Goal: Task Accomplishment & Management: Manage account settings

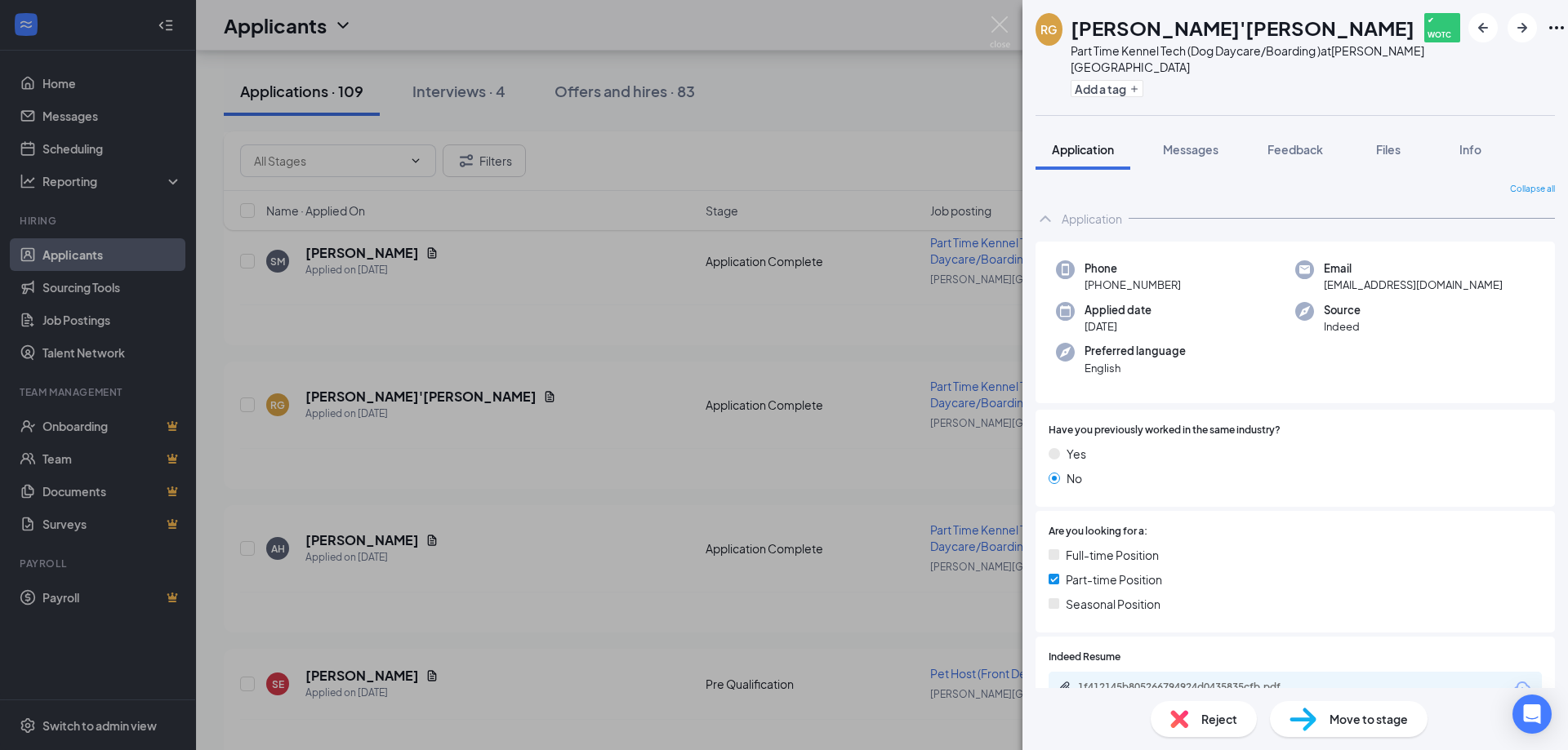
click at [985, 26] on div "RG [PERSON_NAME]'[PERSON_NAME] ✔ WOTC Part Time Kennel Tech (Dog Daycare/Boardi…" at bounding box center [784, 375] width 1568 height 750
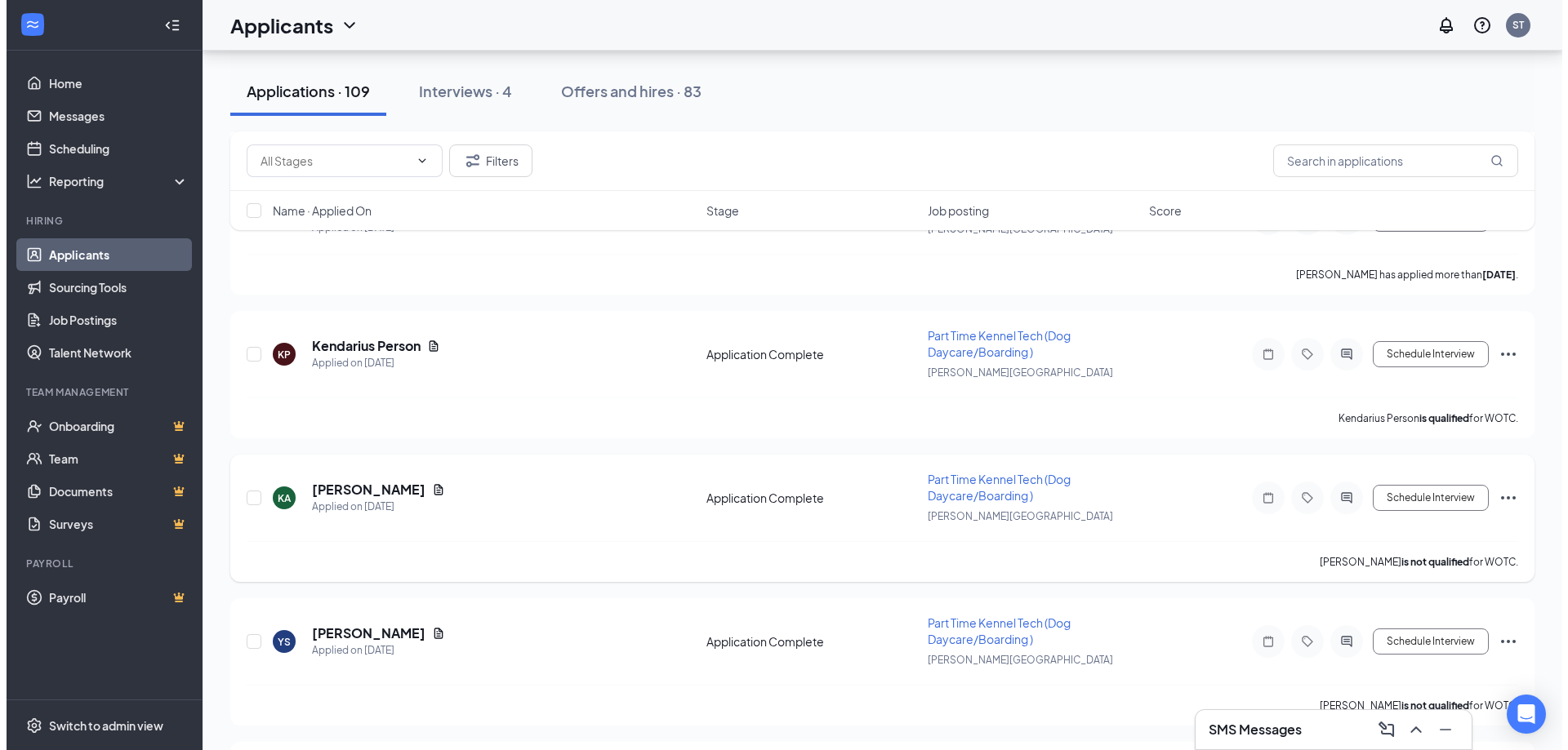
scroll to position [2693, 0]
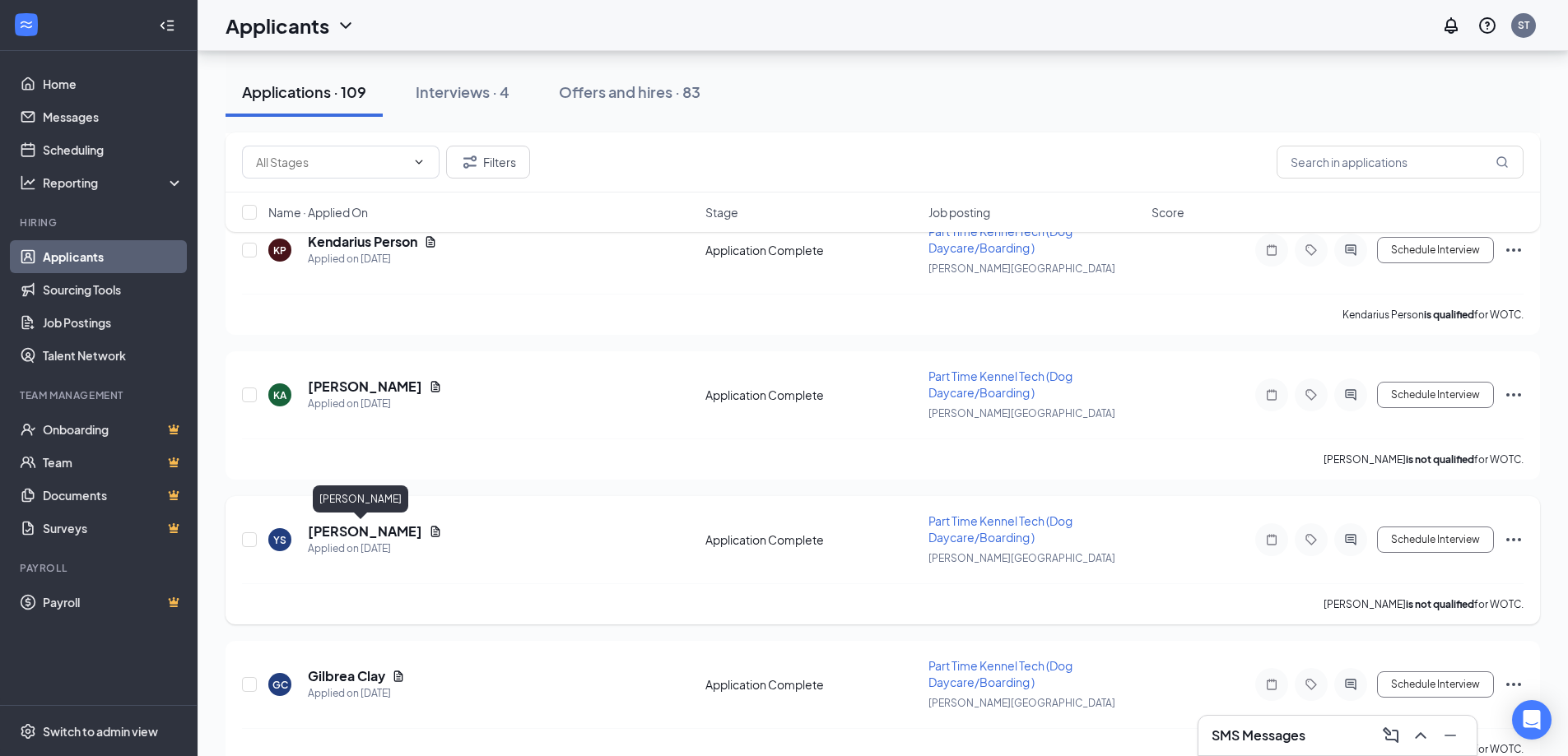
click at [358, 522] on h5 "Yeltsin Scott" at bounding box center [365, 531] width 114 height 18
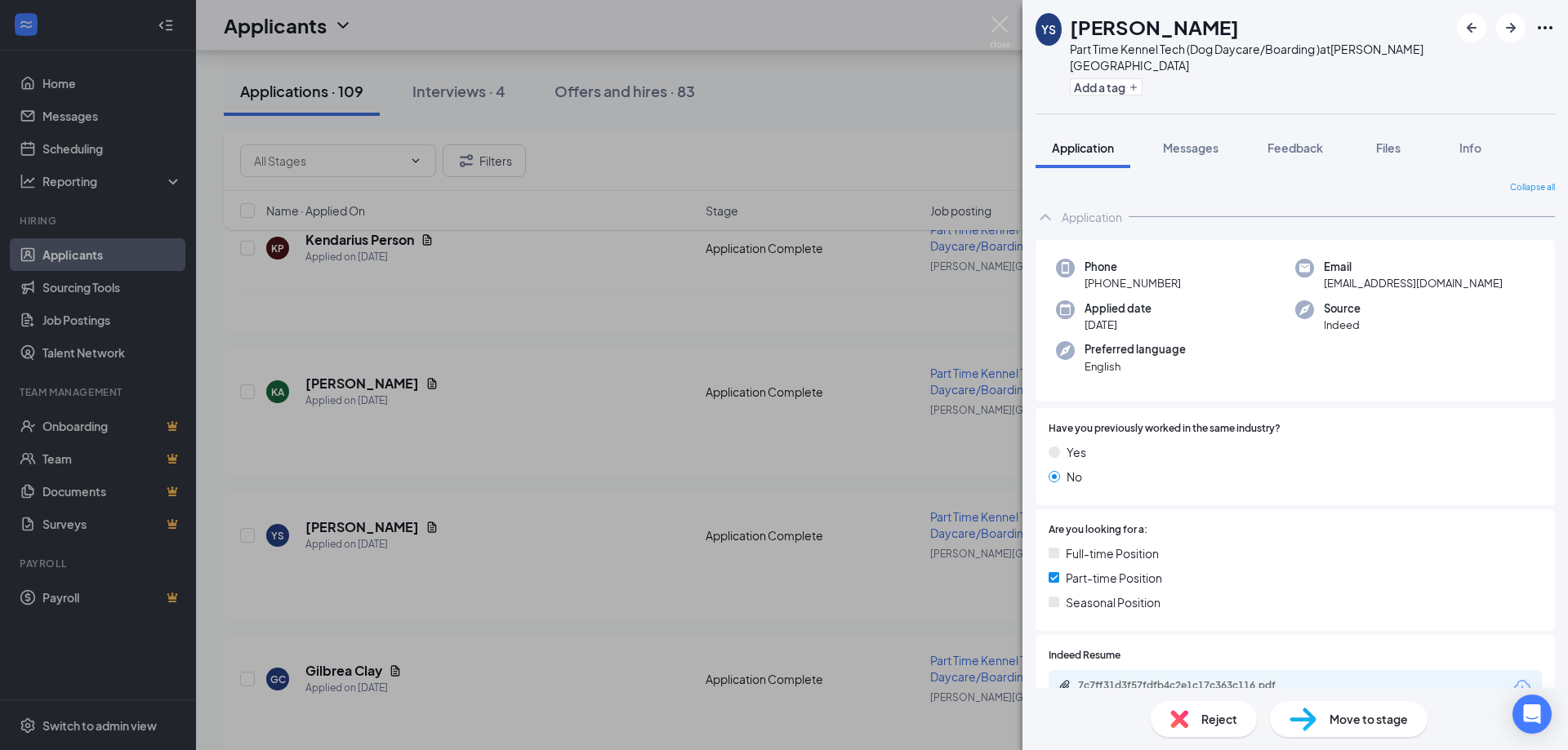
click at [1014, 17] on div "YS Yeltsin Scott Part Time Kennel Tech (Dog Daycare/Boarding ) at Trabert Avenu…" at bounding box center [784, 375] width 1568 height 750
click at [1007, 28] on div "Applicants ST" at bounding box center [882, 25] width 1372 height 50
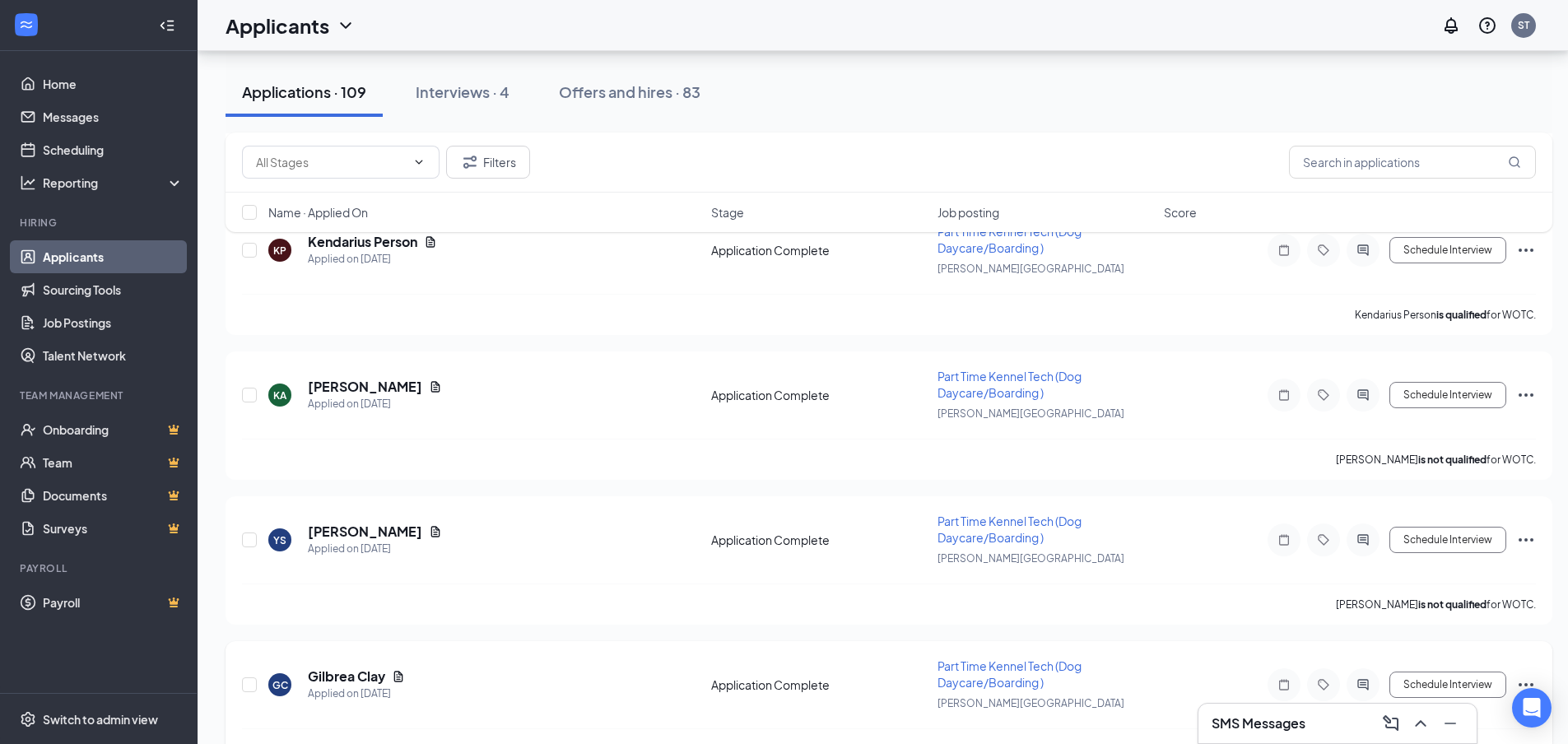
click at [321, 676] on h5 "Gilbrea Clay" at bounding box center [346, 676] width 77 height 18
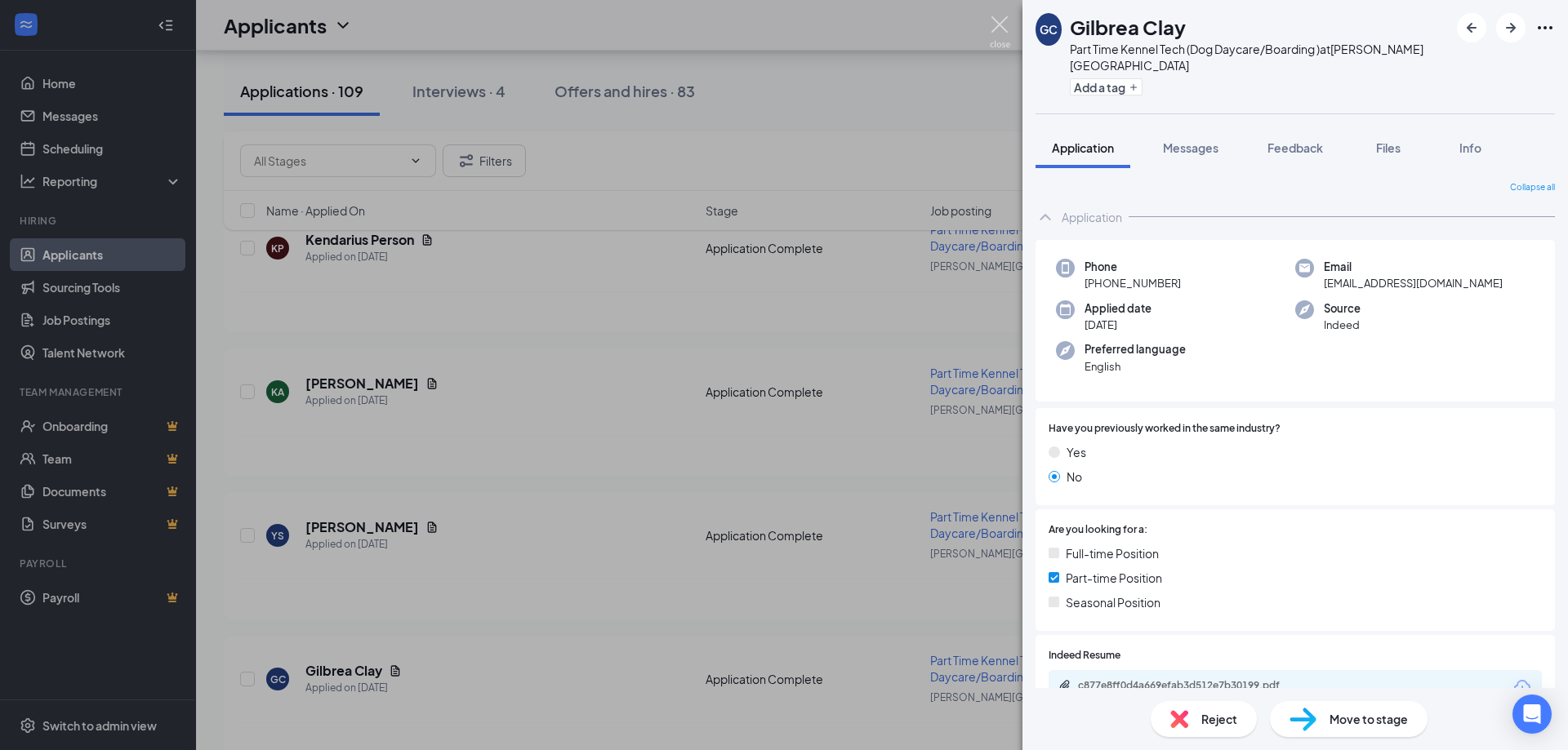
click at [1005, 21] on img at bounding box center [1000, 32] width 21 height 32
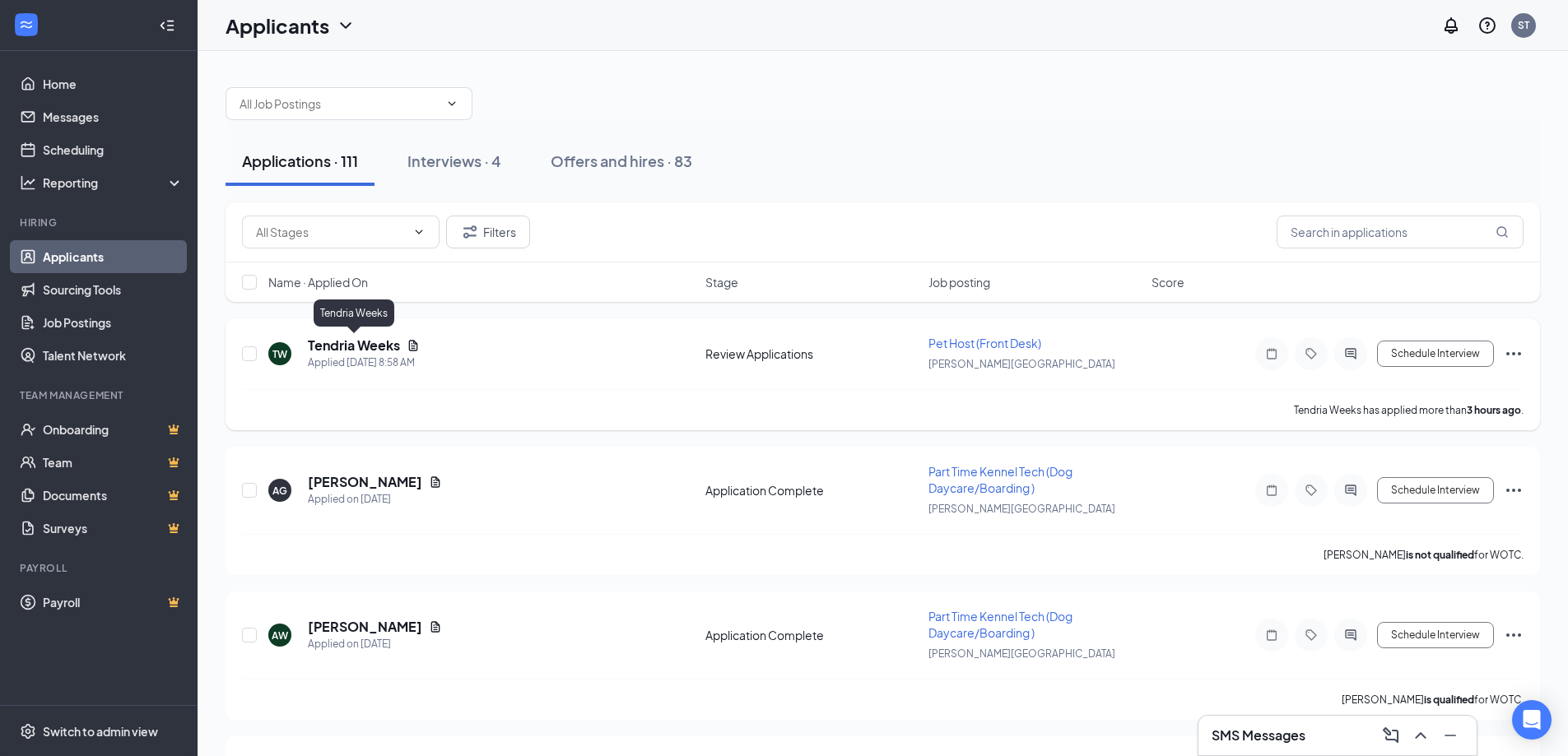
click at [377, 340] on h5 "Tendria Weeks" at bounding box center [354, 345] width 93 height 18
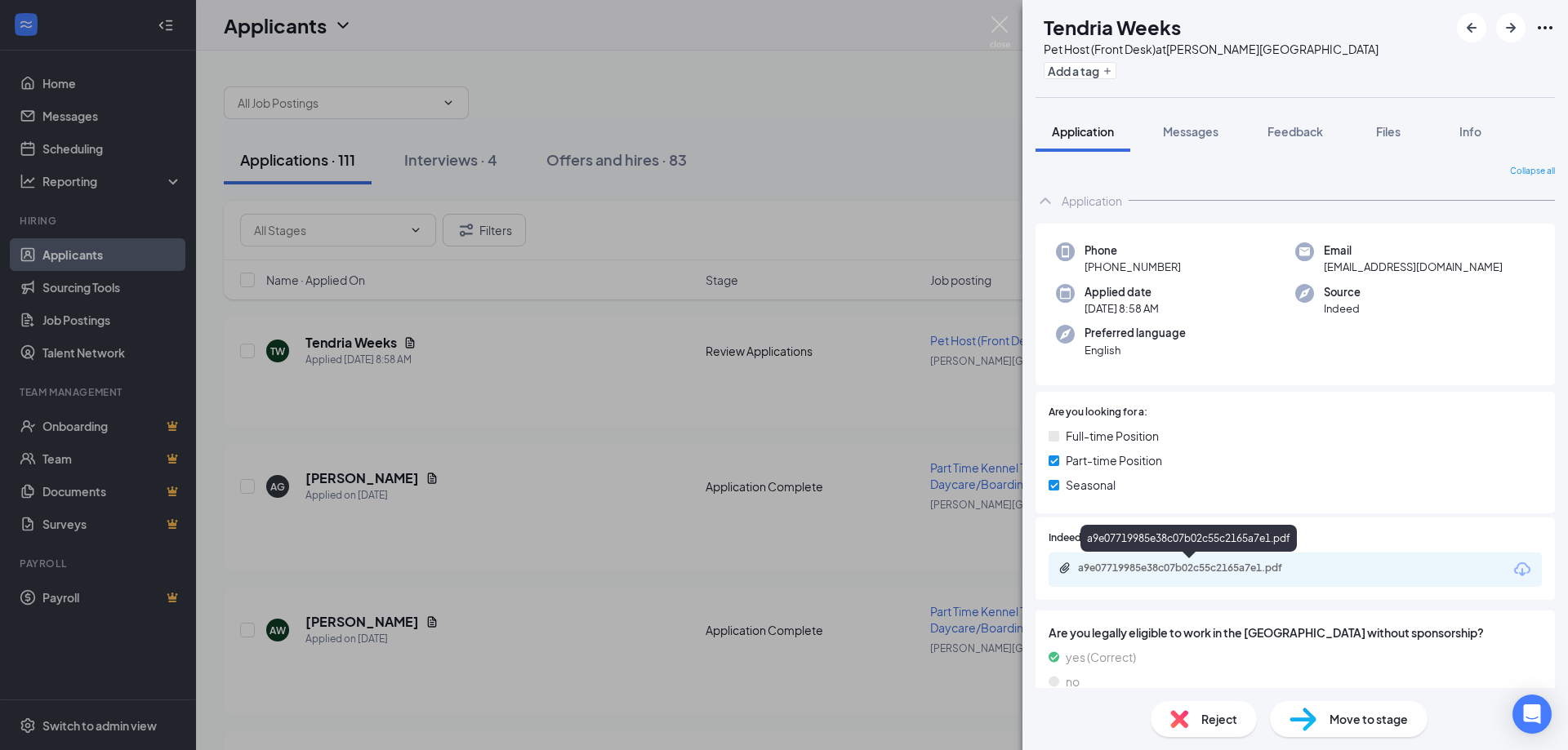
click at [1274, 566] on div "a9e07719985e38c07b02c55c2165a7e1.pdf" at bounding box center [1192, 568] width 229 height 13
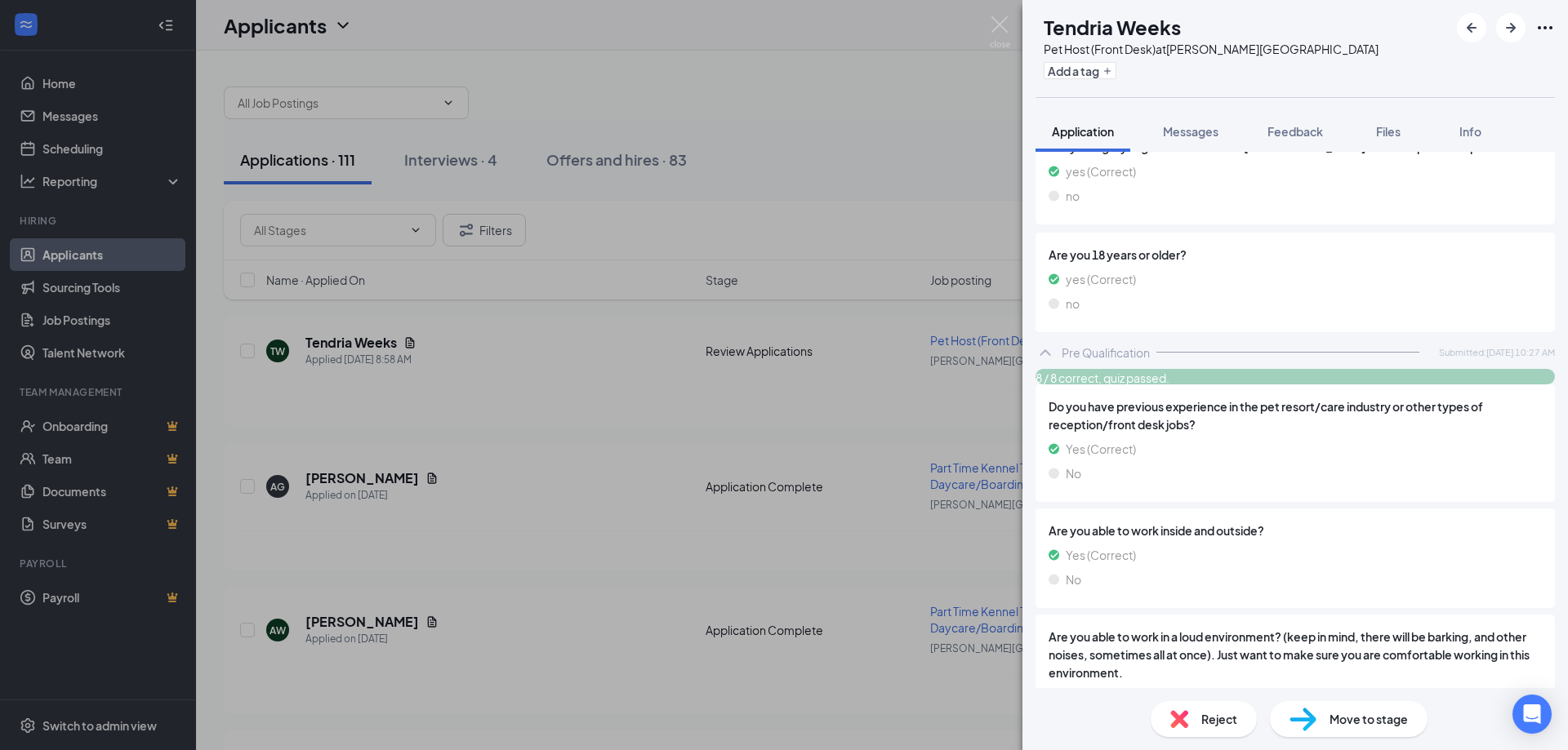
scroll to position [408, 0]
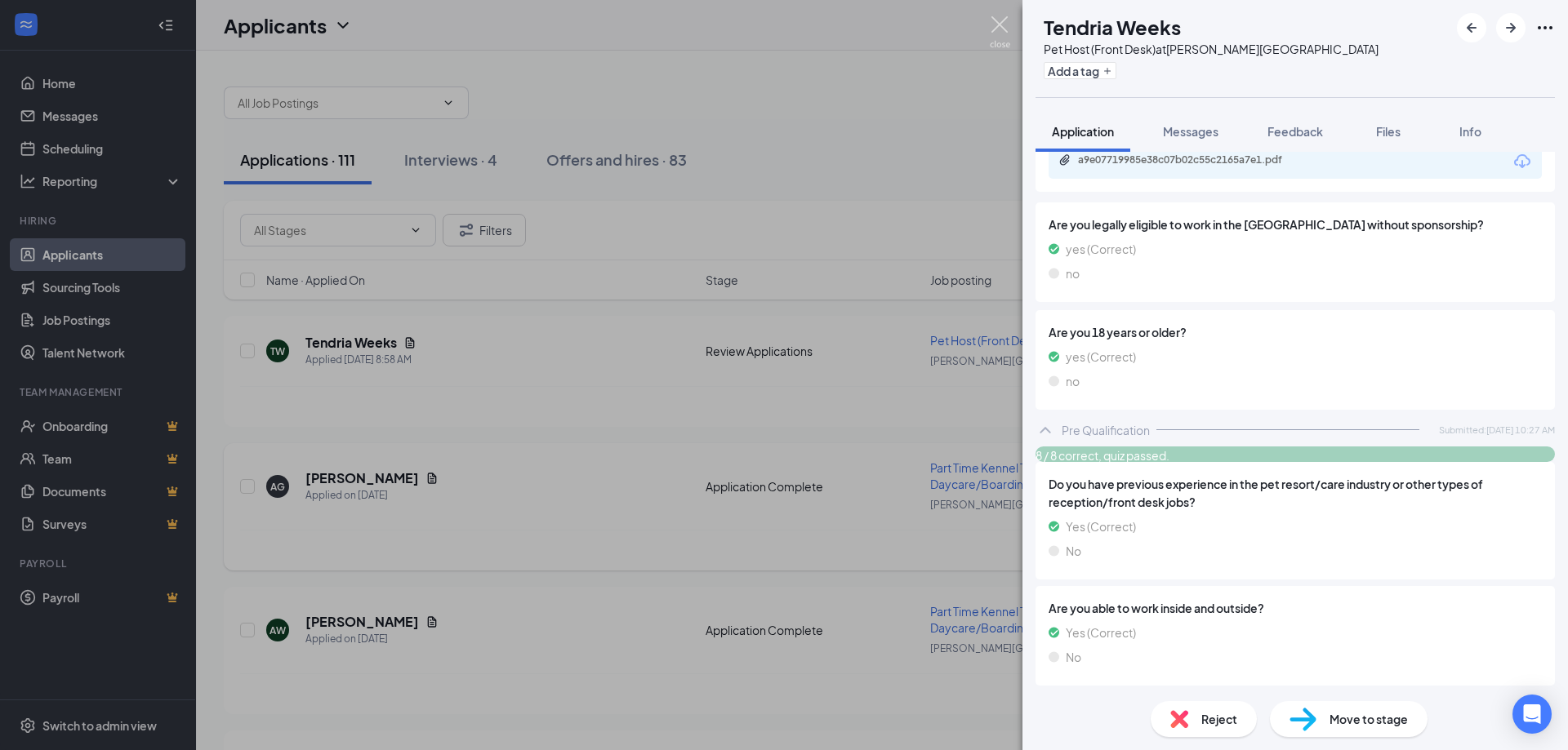
drag, startPoint x: 995, startPoint y: 22, endPoint x: 770, endPoint y: 501, distance: 529.2
click at [994, 21] on img at bounding box center [1000, 32] width 21 height 32
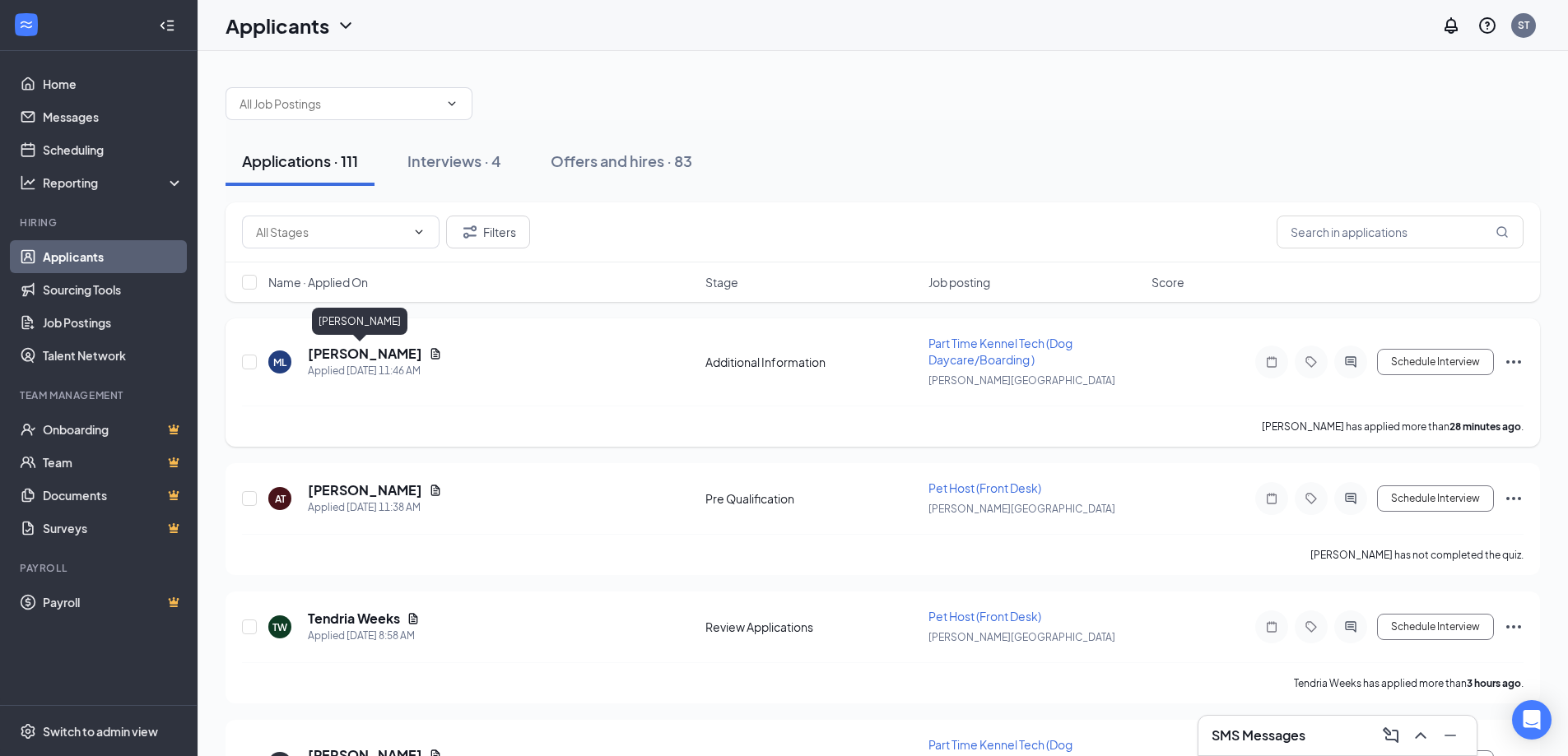
click at [345, 357] on h5 "Maria Lanier" at bounding box center [365, 354] width 114 height 18
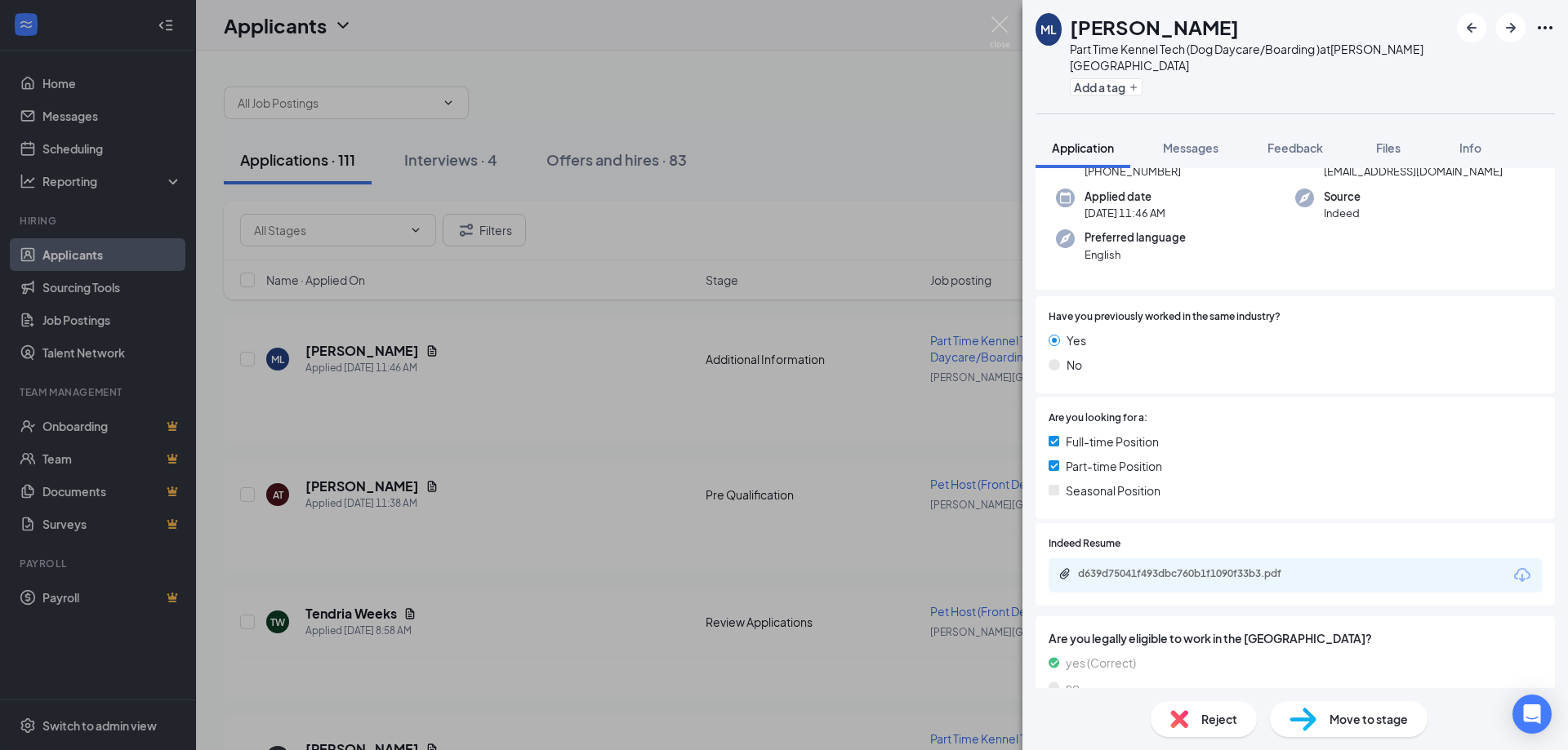
scroll to position [160, 0]
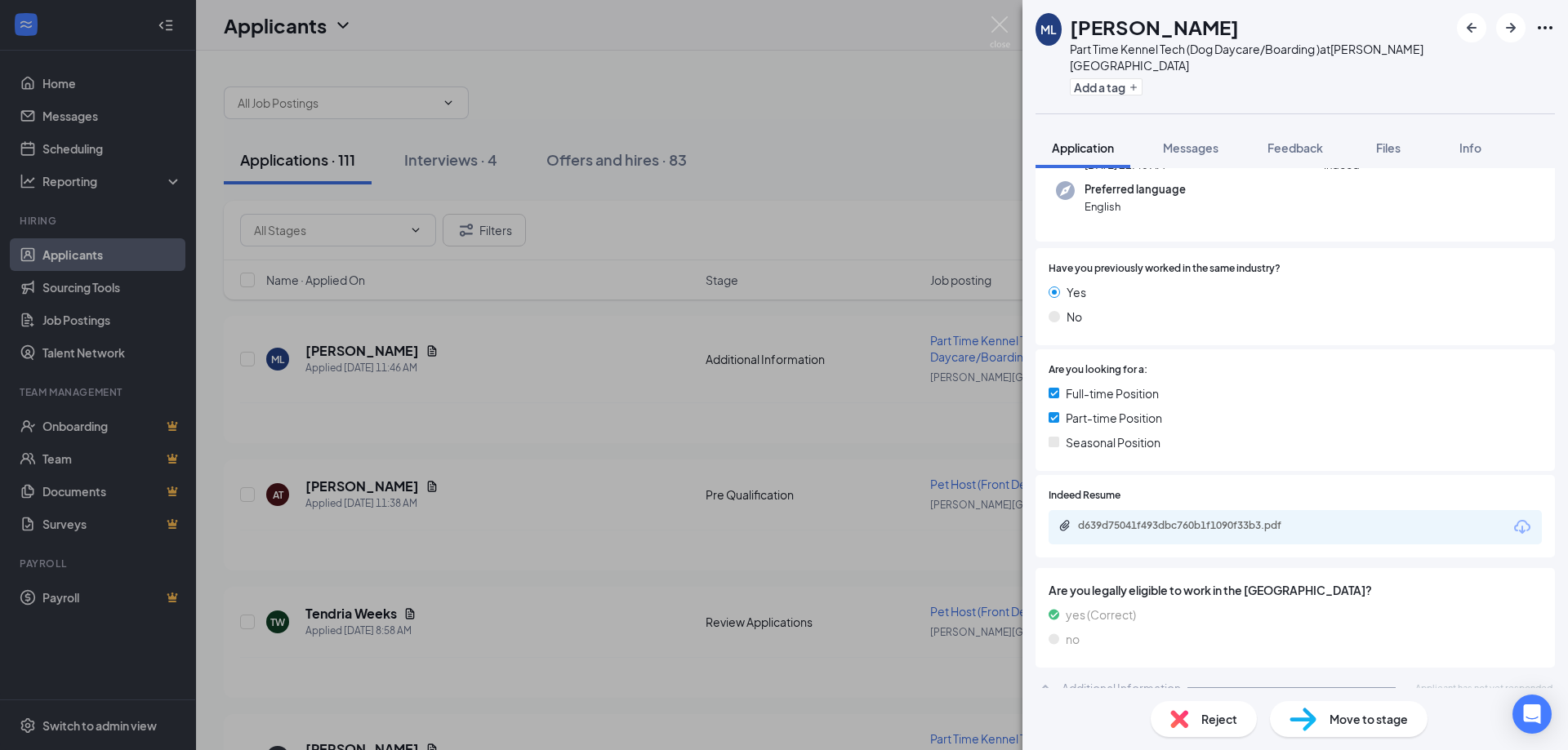
click at [1193, 521] on div "d639d75041f493dbc760b1f1090f33b3.pdf" at bounding box center [1295, 527] width 493 height 34
click at [1196, 519] on div "d639d75041f493dbc760b1f1090f33b3.pdf" at bounding box center [1192, 526] width 229 height 13
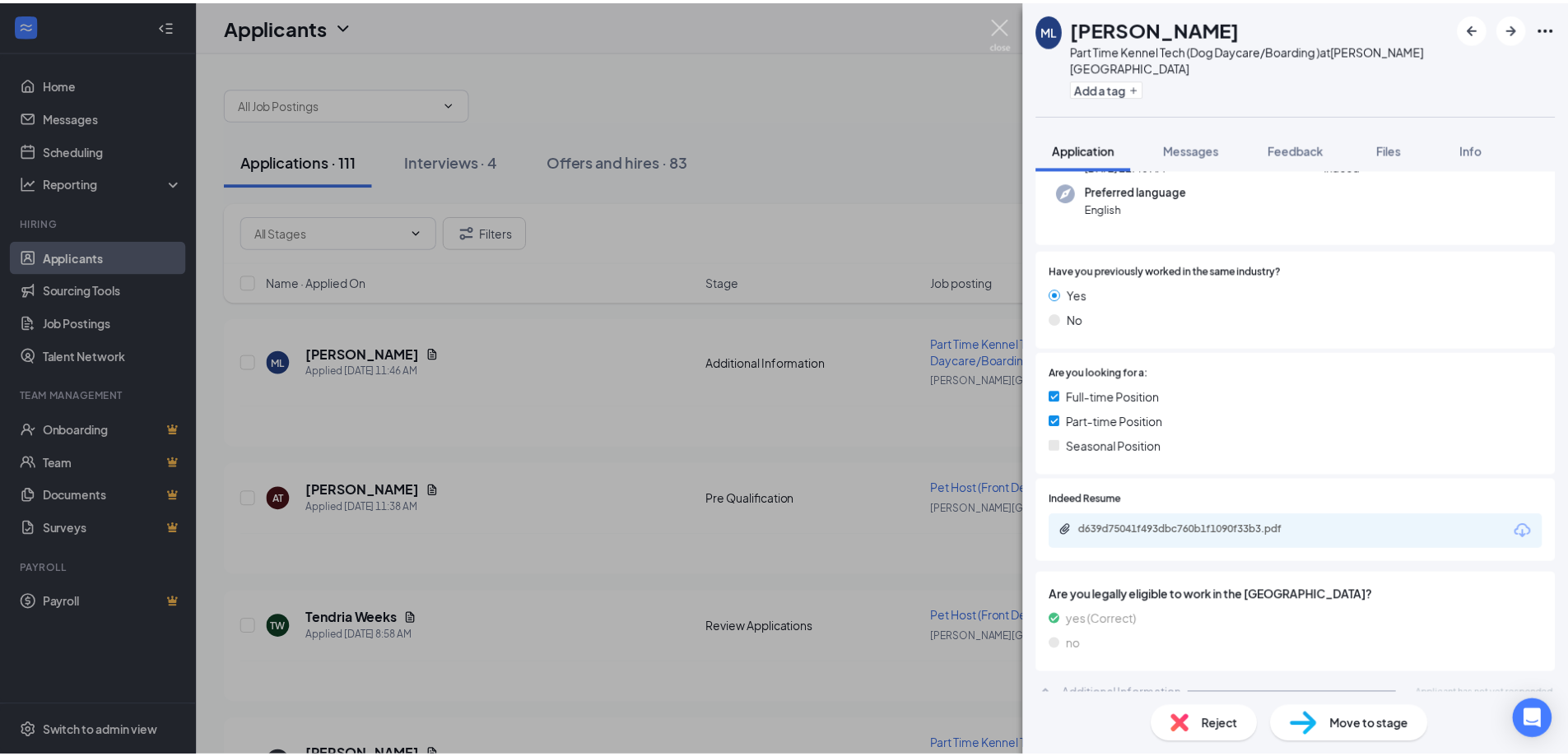
scroll to position [154, 0]
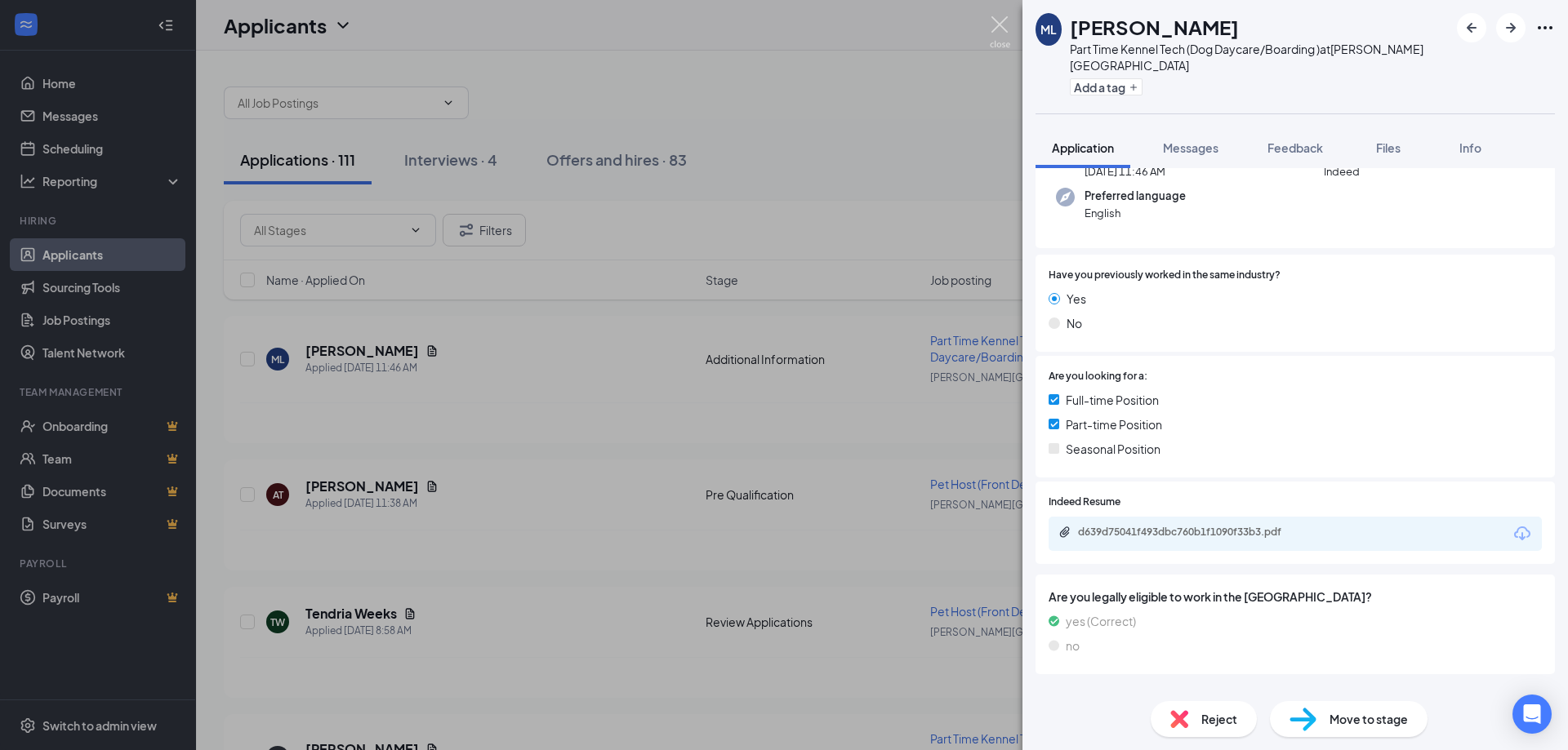
click at [991, 26] on img at bounding box center [1000, 32] width 21 height 32
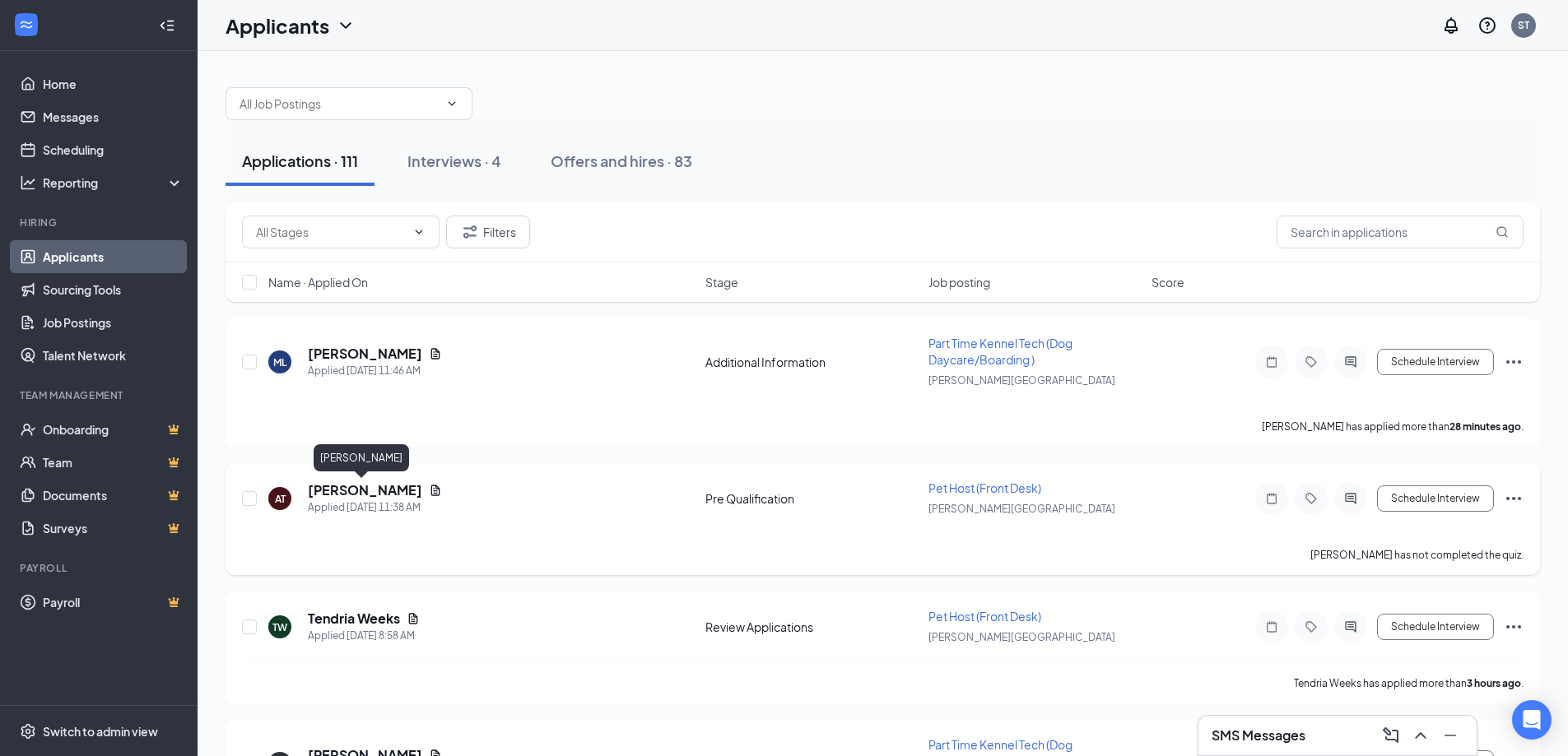
click at [359, 488] on h5 "Ashani Taylor" at bounding box center [365, 490] width 114 height 18
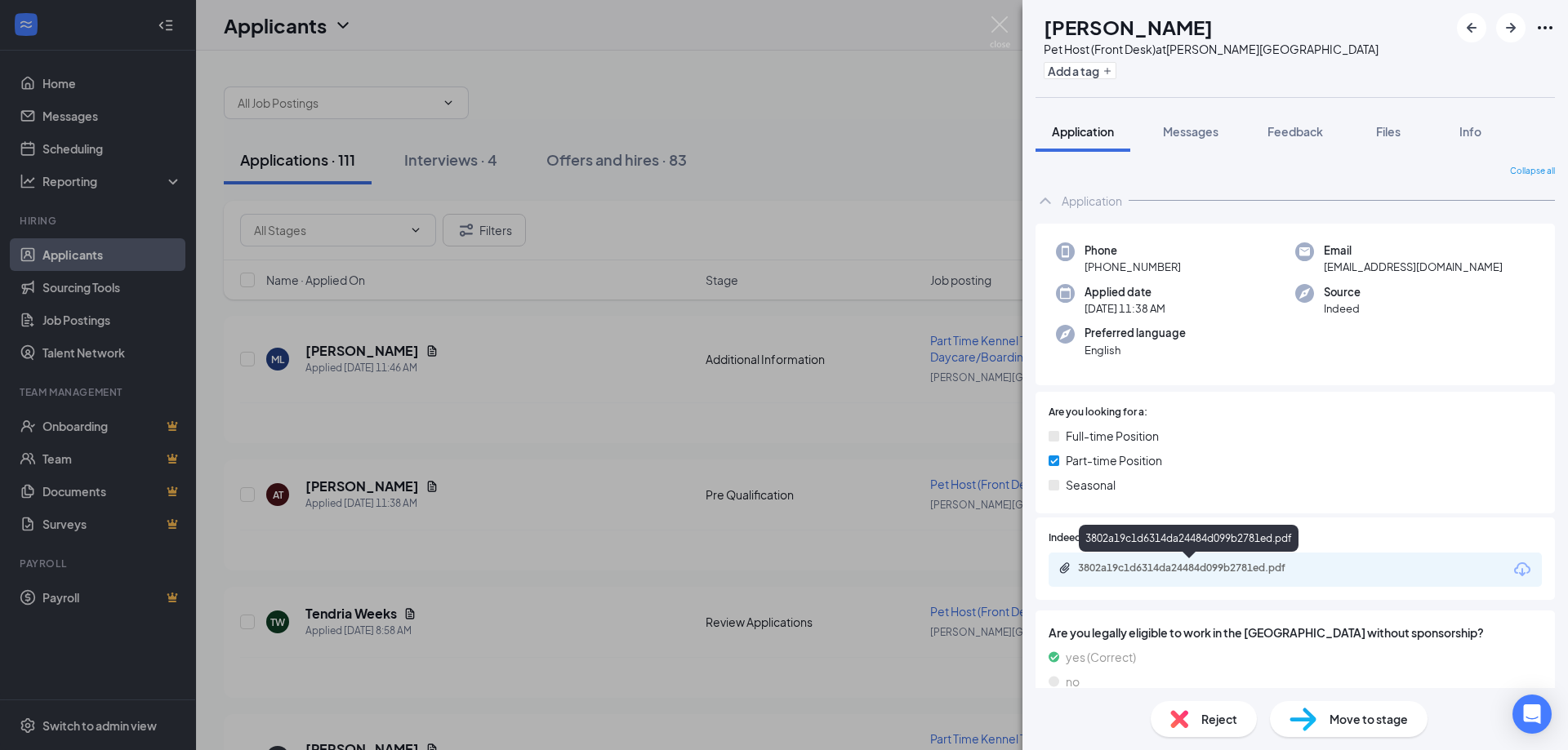
click at [1141, 566] on div "3802a19c1d6314da24484d099b2781ed.pdf" at bounding box center [1192, 568] width 229 height 13
click at [999, 25] on img at bounding box center [1000, 32] width 21 height 32
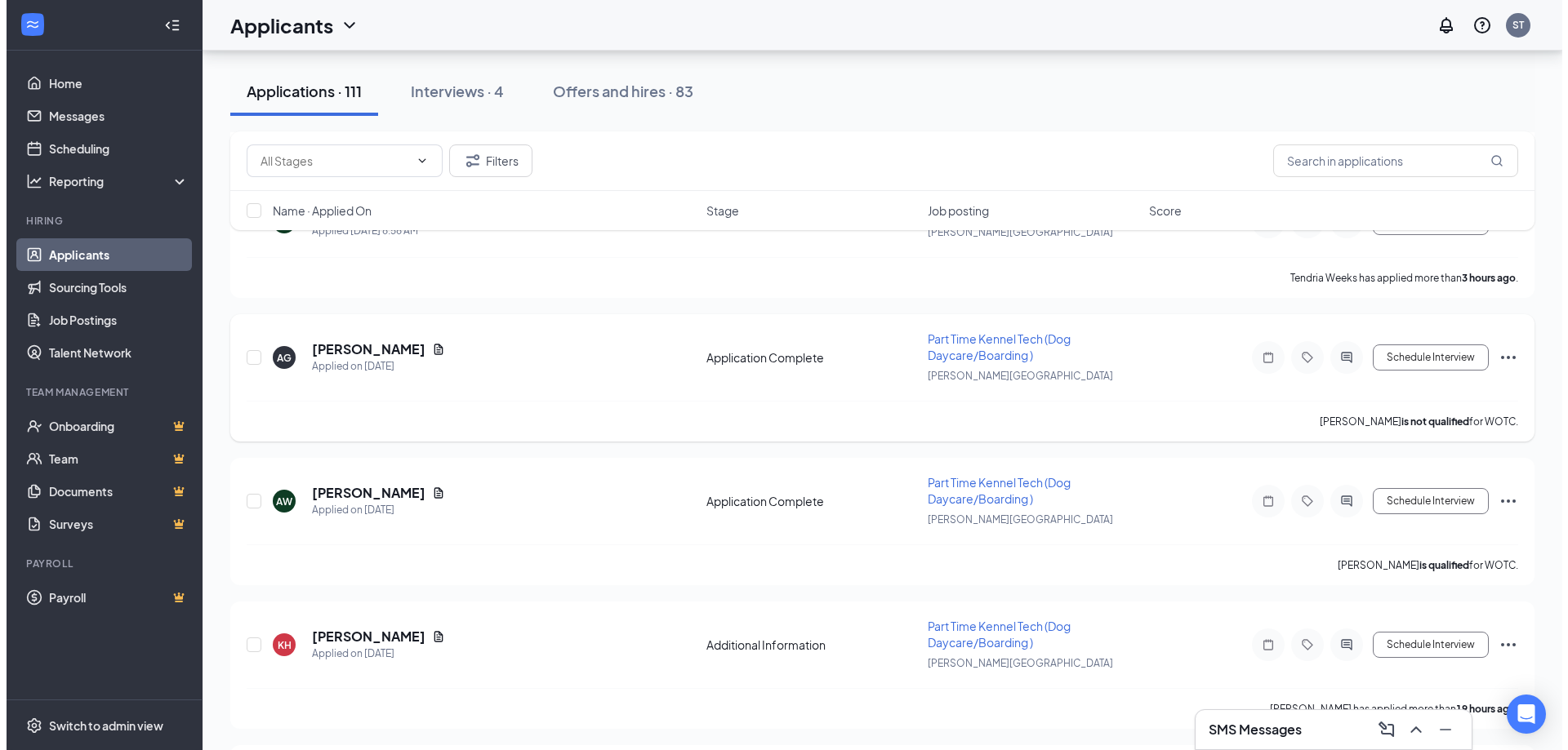
scroll to position [408, 0]
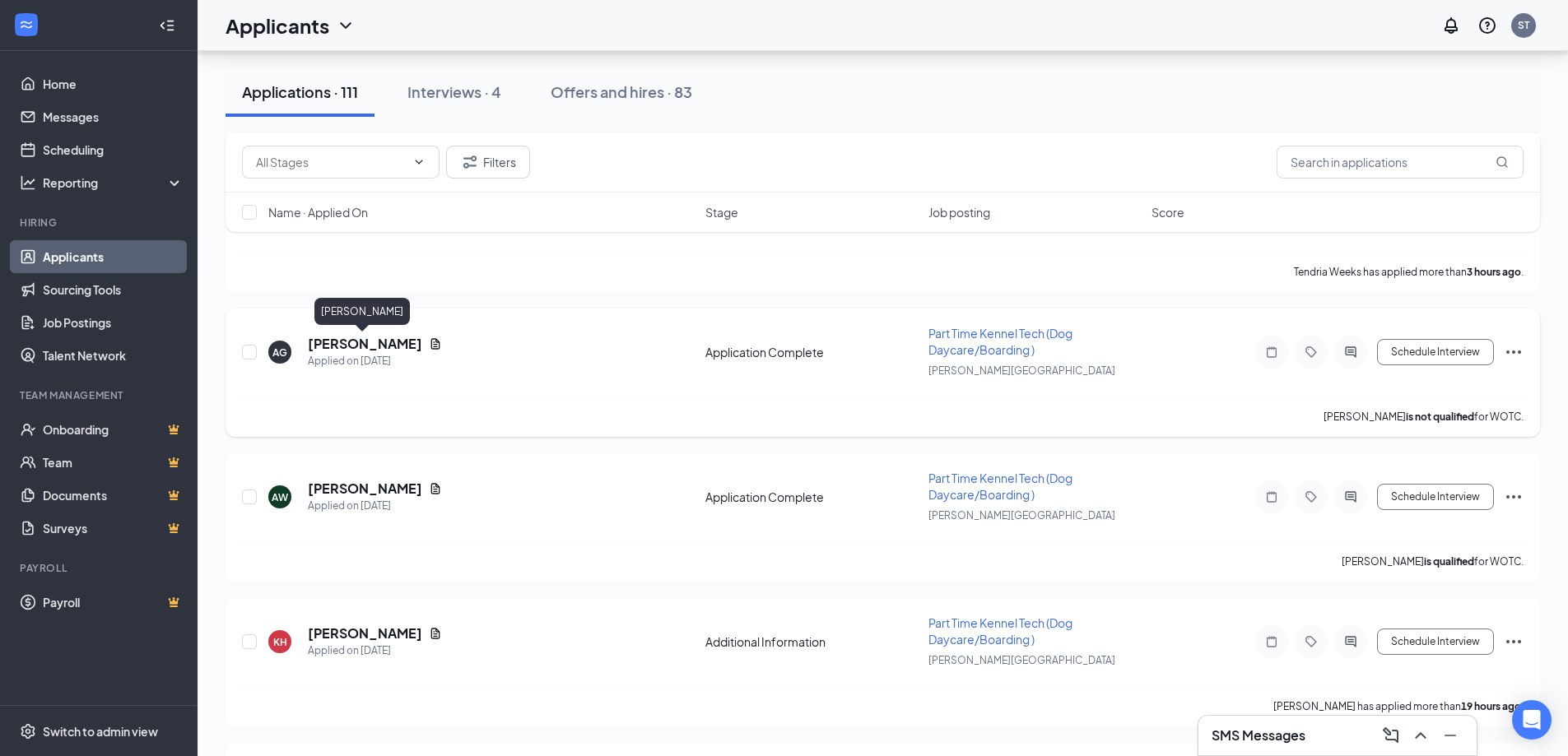
click at [327, 345] on h5 "[PERSON_NAME]" at bounding box center [365, 343] width 114 height 18
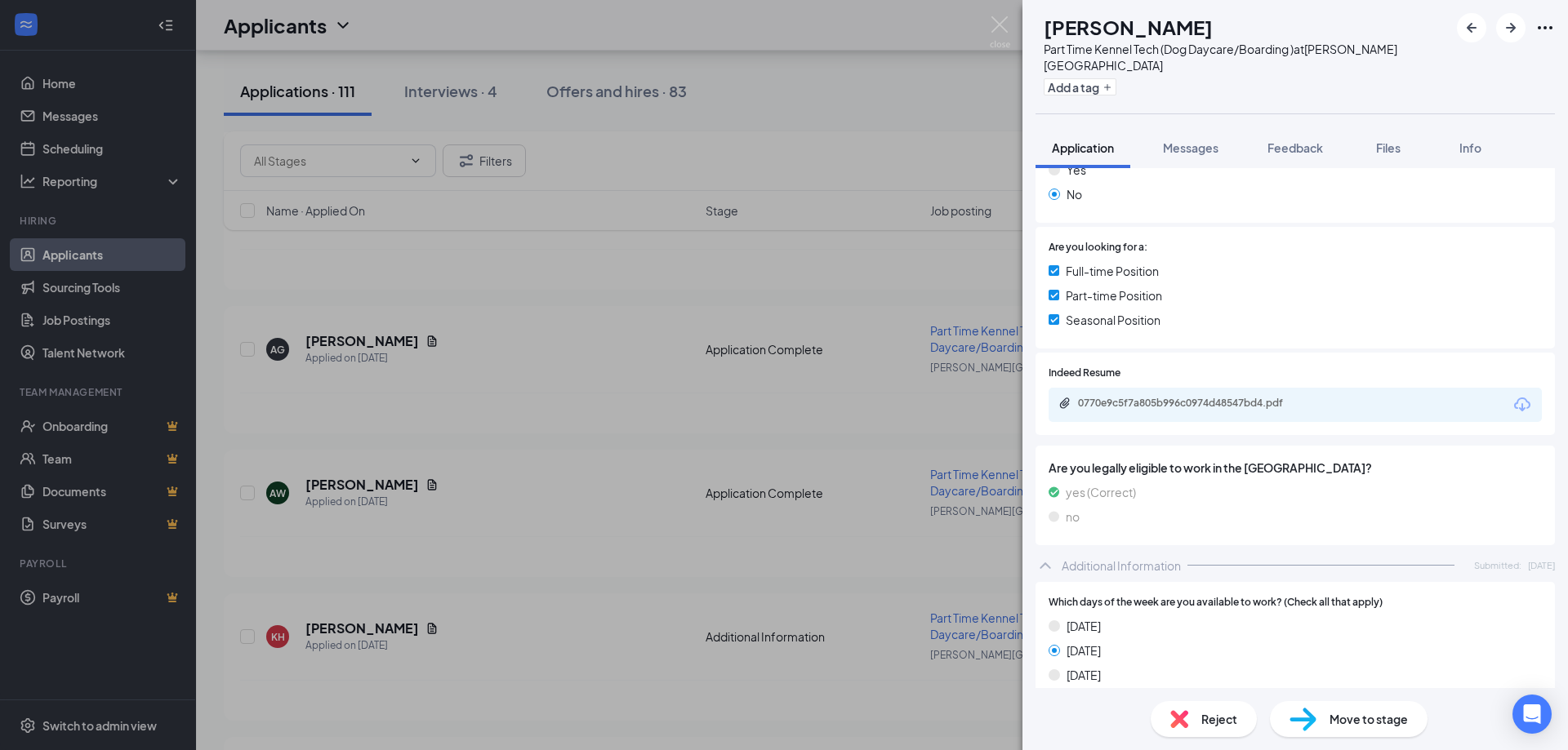
scroll to position [261, 0]
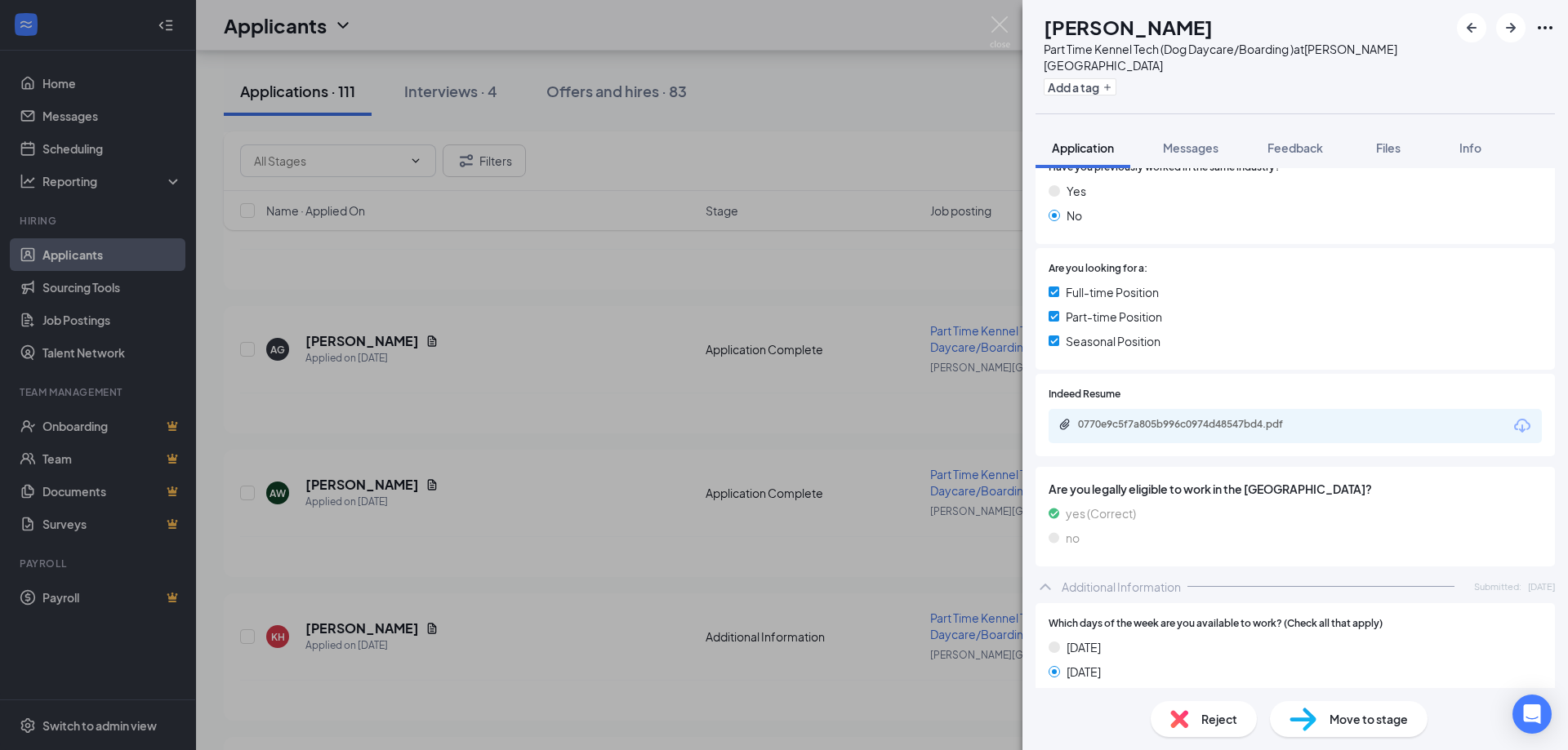
drag, startPoint x: 1104, startPoint y: 444, endPoint x: 1112, endPoint y: 402, distance: 42.8
click at [1104, 443] on div "Indeed Resume 0770e9c5f7a805b996c0974d48547bd4.pdf" at bounding box center [1295, 418] width 520 height 89
click at [1112, 418] on div "0770e9c5f7a805b996c0974d48547bd4.pdf" at bounding box center [1192, 425] width 229 height 13
click at [1010, 19] on div "AG Akeilah George Part Time Kennel Tech (Dog Daycare/Boarding ) at Trabert Aven…" at bounding box center [784, 375] width 1568 height 750
click at [1002, 26] on img at bounding box center [1000, 32] width 21 height 32
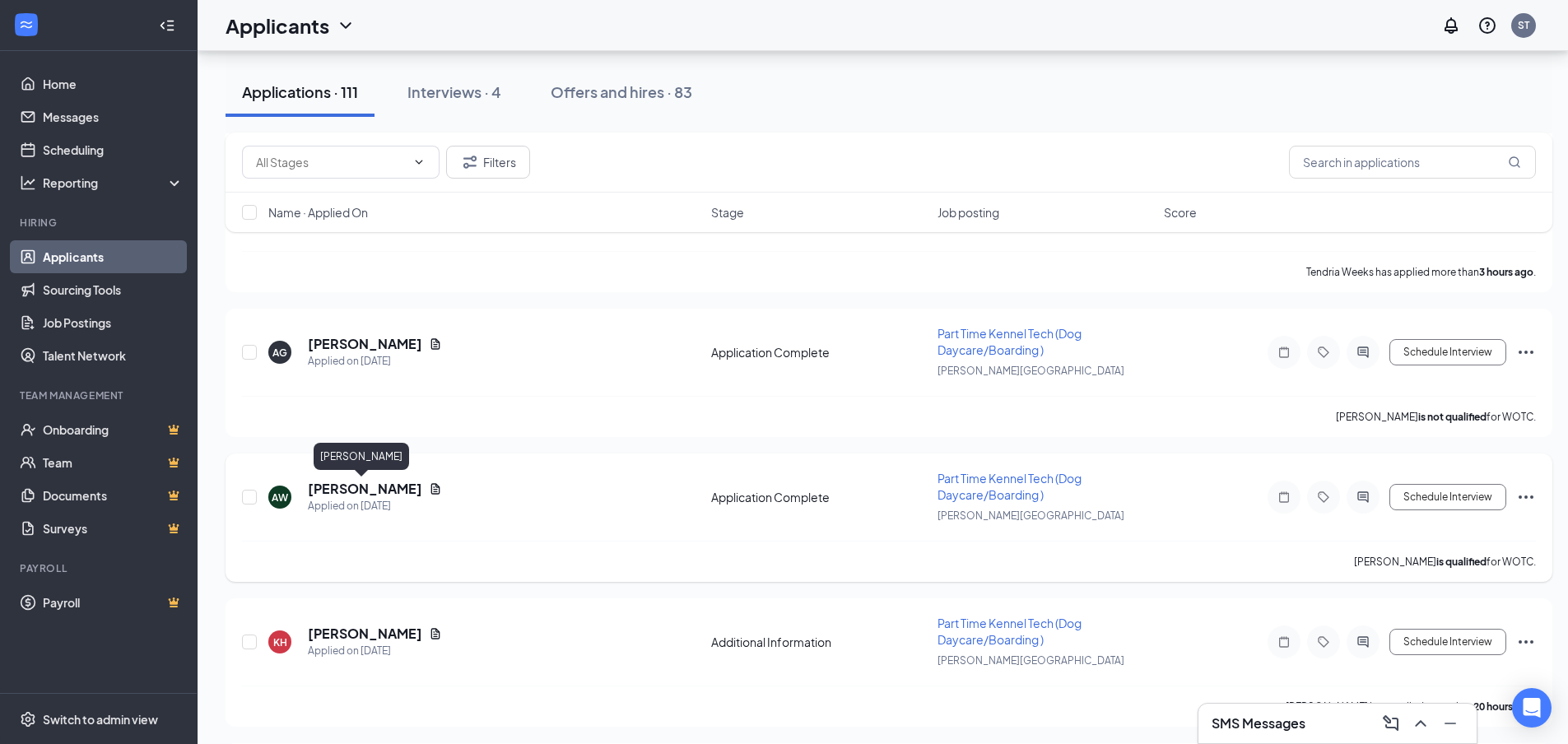
click at [364, 485] on h5 "[PERSON_NAME]" at bounding box center [365, 488] width 114 height 18
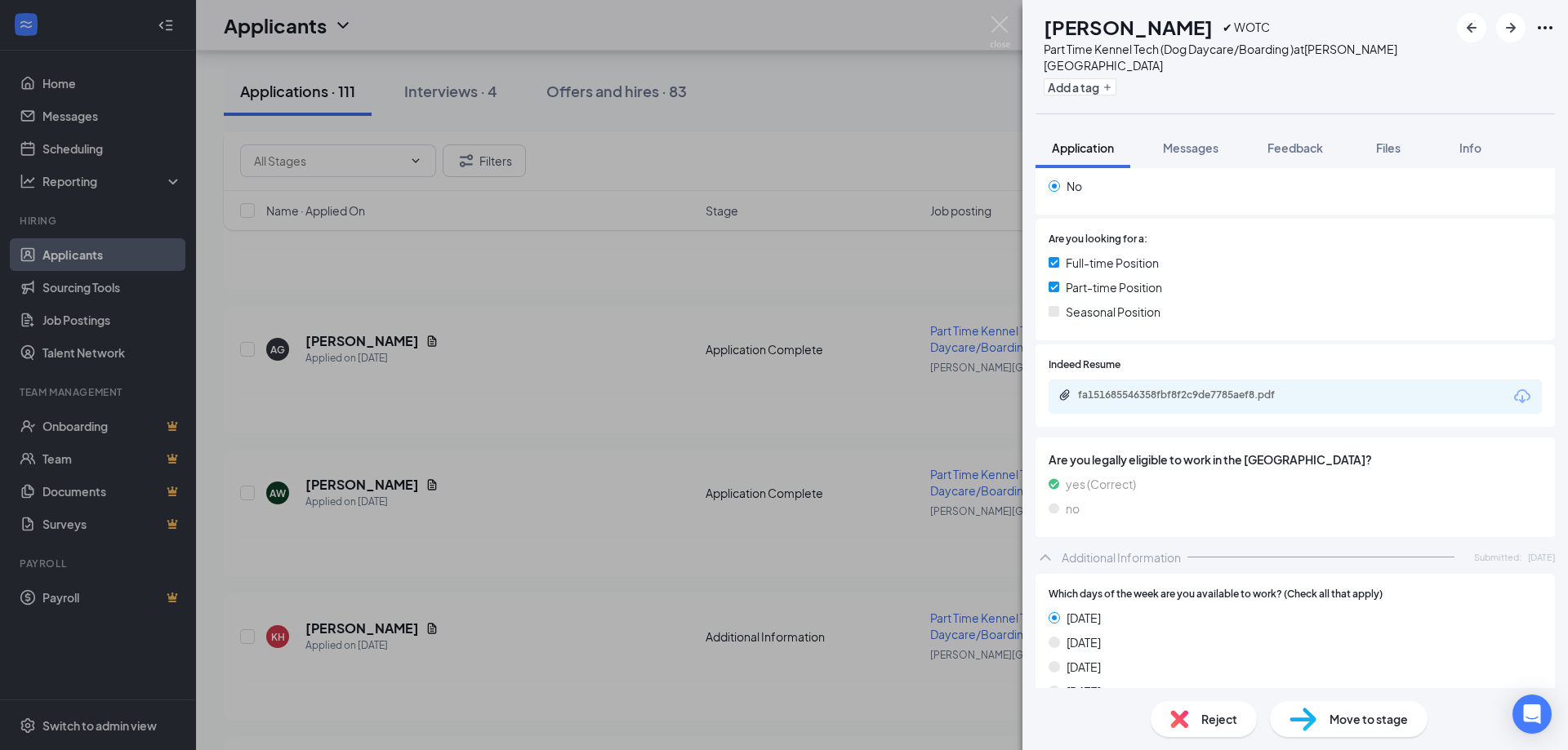
scroll to position [261, 0]
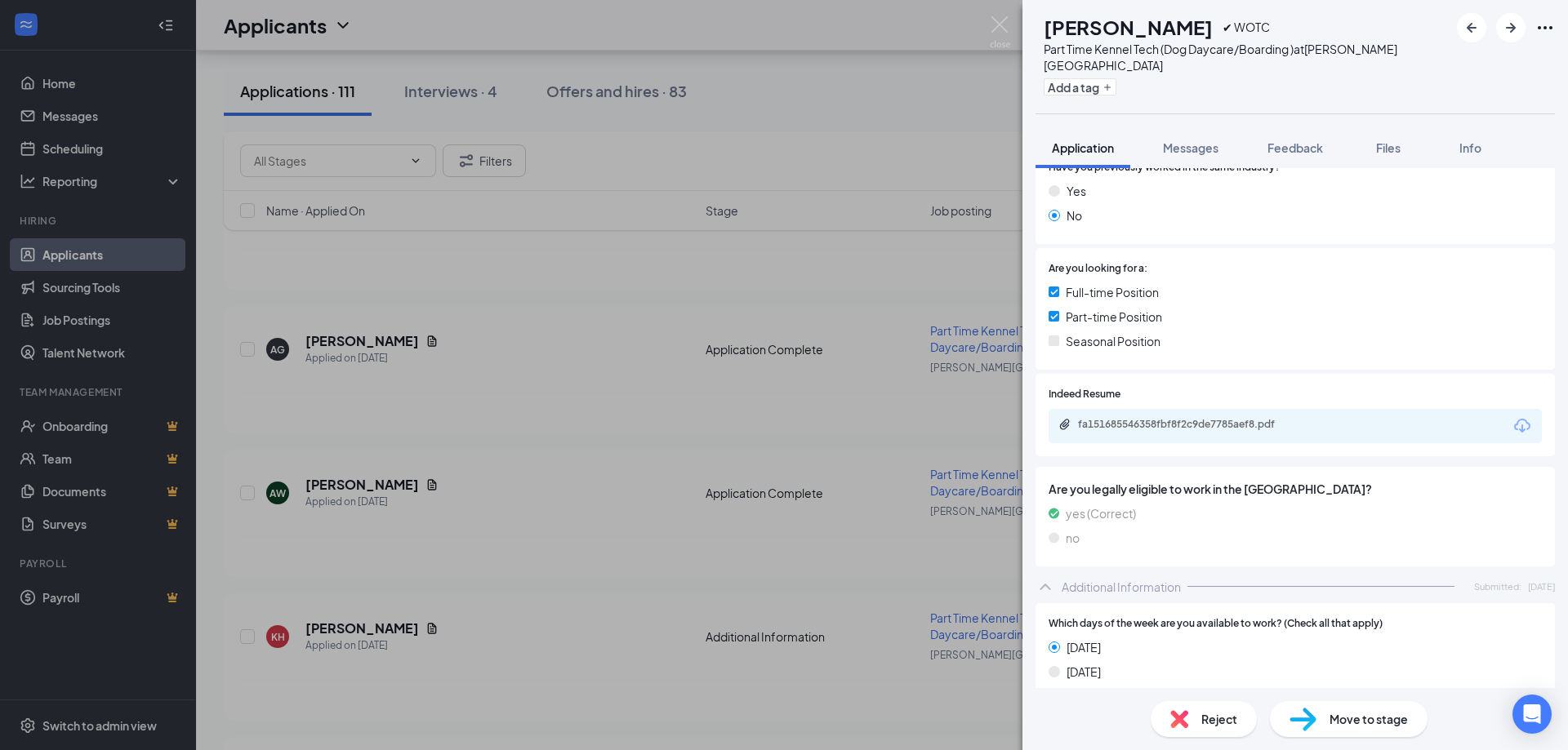
click at [1179, 419] on div "fa151685546358fbf8f2c9de7785aef8.pdf" at bounding box center [1295, 426] width 493 height 34
click at [1179, 418] on div "fa151685546358fbf8f2c9de7785aef8.pdf" at bounding box center [1192, 425] width 229 height 13
click at [995, 29] on img at bounding box center [1000, 32] width 21 height 32
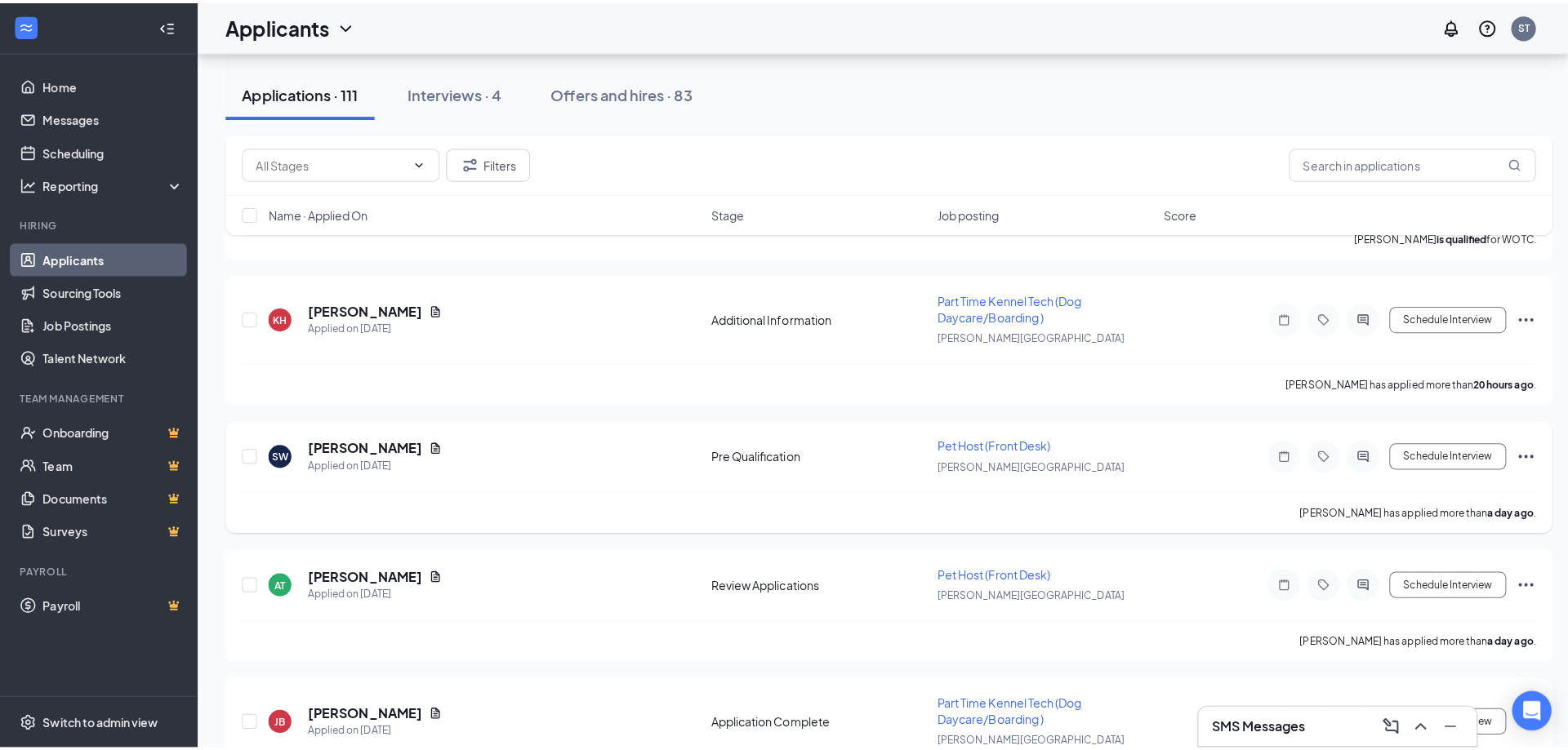
scroll to position [735, 0]
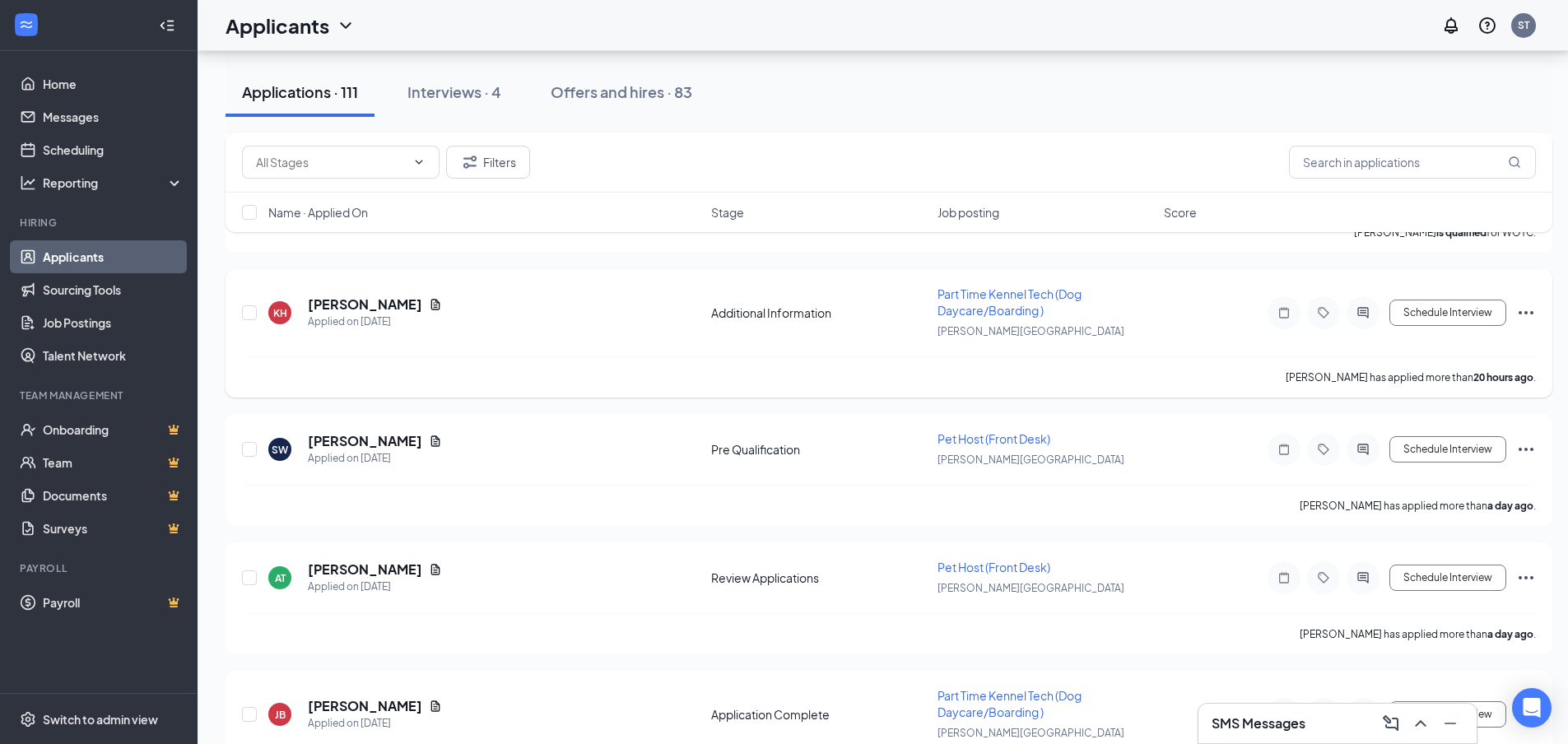
click at [380, 303] on h5 "[PERSON_NAME]" at bounding box center [365, 304] width 114 height 18
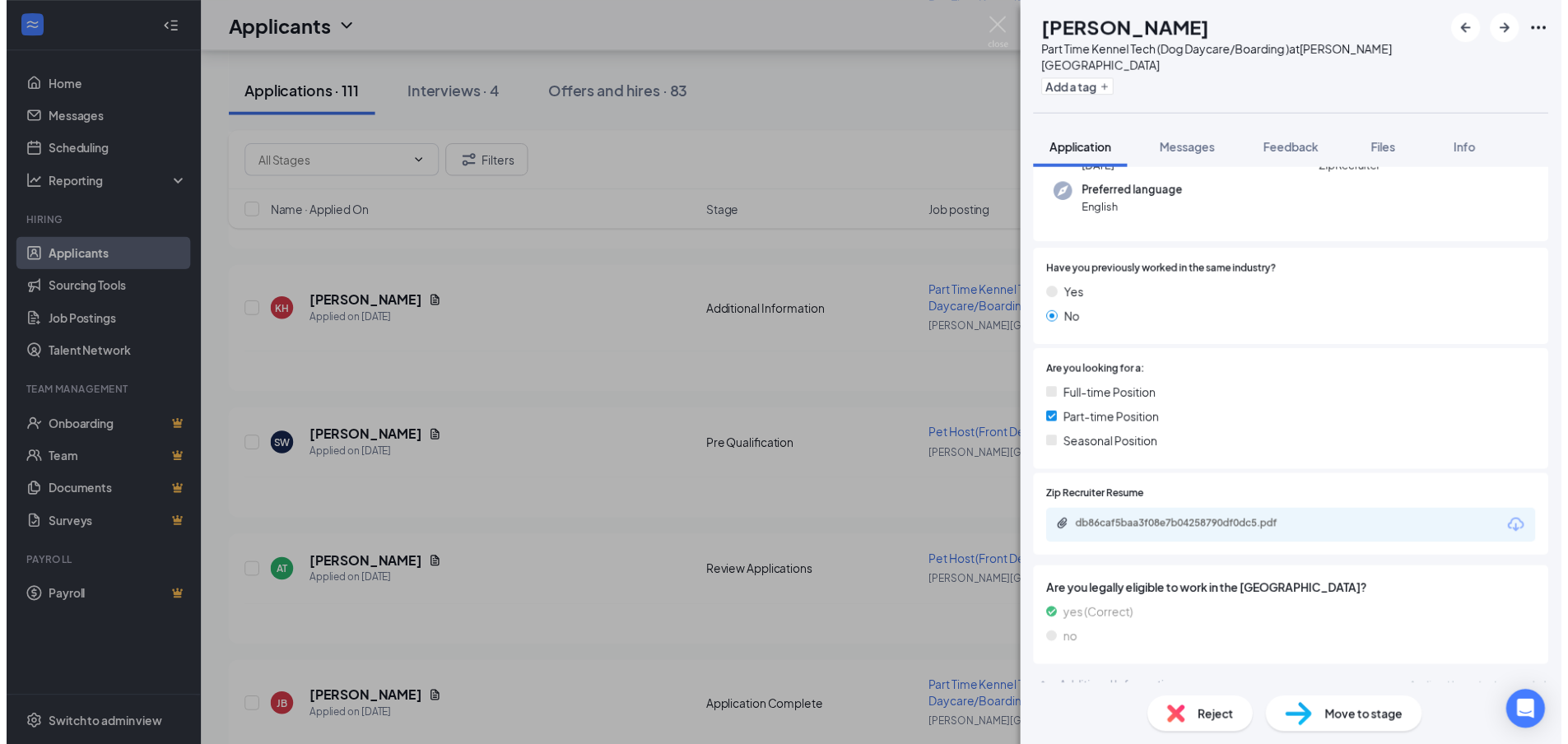
scroll to position [161, 0]
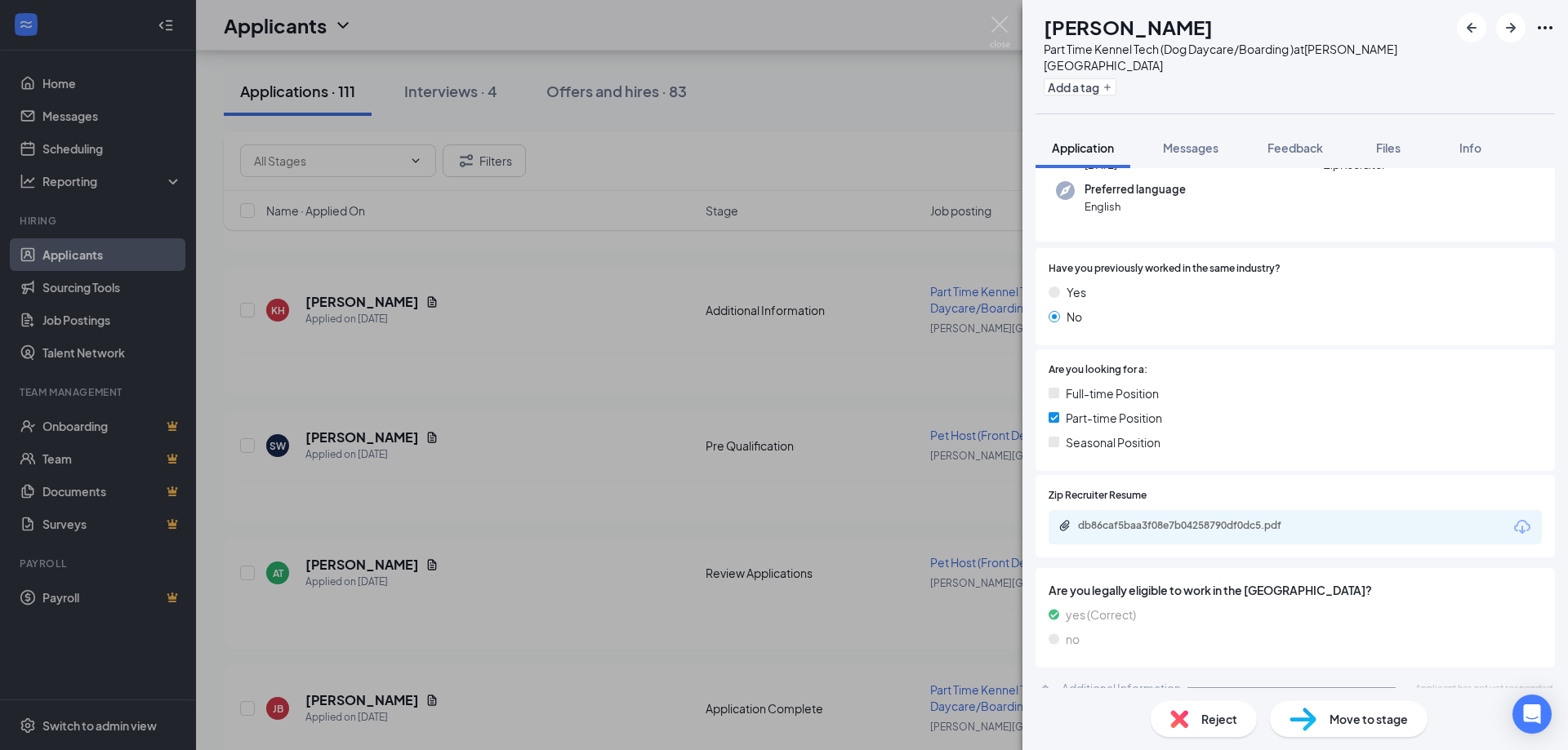
click at [1162, 510] on div "db86caf5baa3f08e7b04258790df0dc5.pdf" at bounding box center [1295, 527] width 493 height 34
click at [1152, 519] on div "db86caf5baa3f08e7b04258790df0dc5.pdf" at bounding box center [1192, 526] width 229 height 13
click at [616, 449] on div "KH Kara Hasselhoff Part Time Kennel Tech (Dog Daycare/Boarding ) at Trabert Ave…" at bounding box center [784, 375] width 1568 height 750
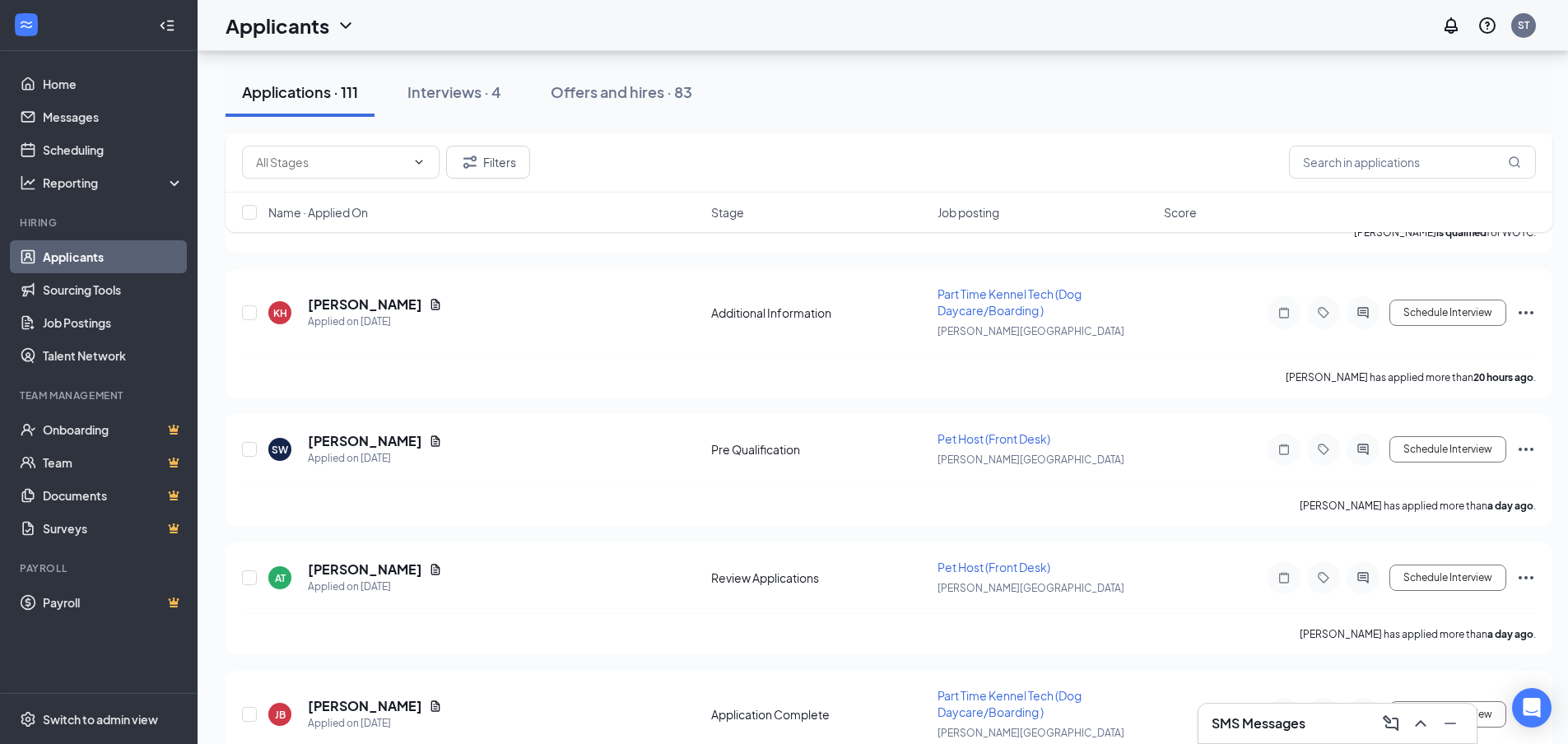
click at [995, 24] on div "Applicants ST" at bounding box center [882, 25] width 1371 height 51
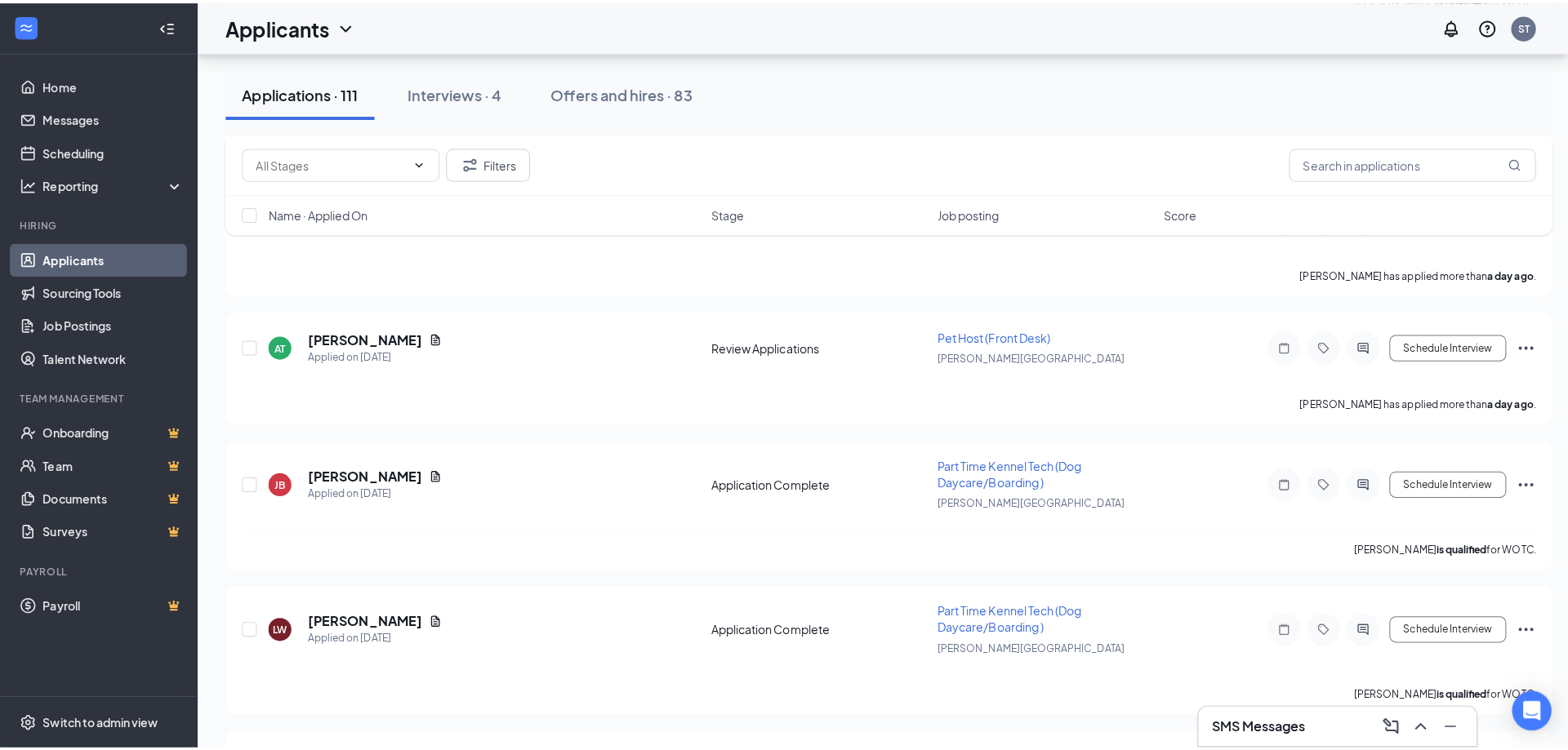
scroll to position [979, 0]
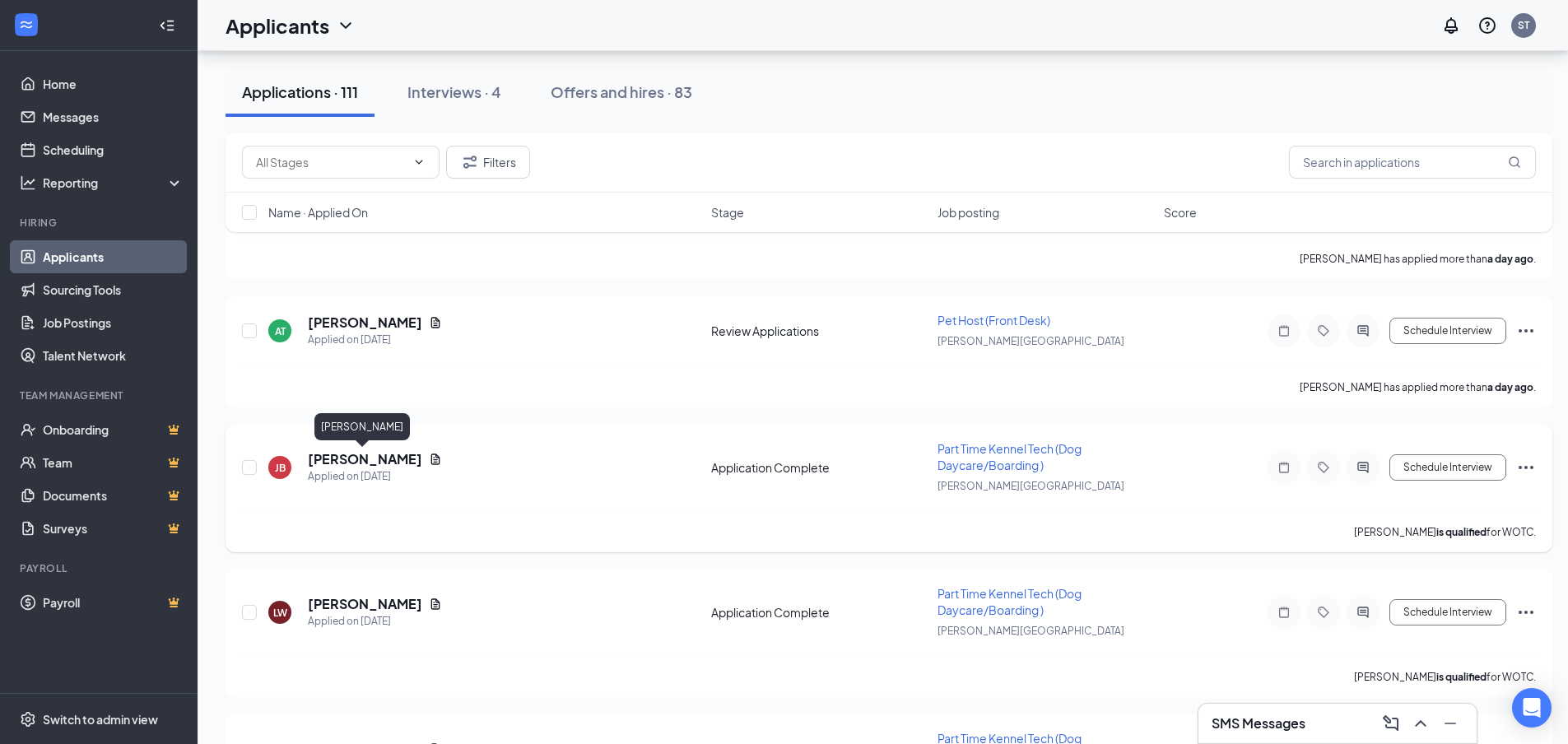
click at [337, 454] on h5 "[PERSON_NAME]" at bounding box center [365, 459] width 114 height 18
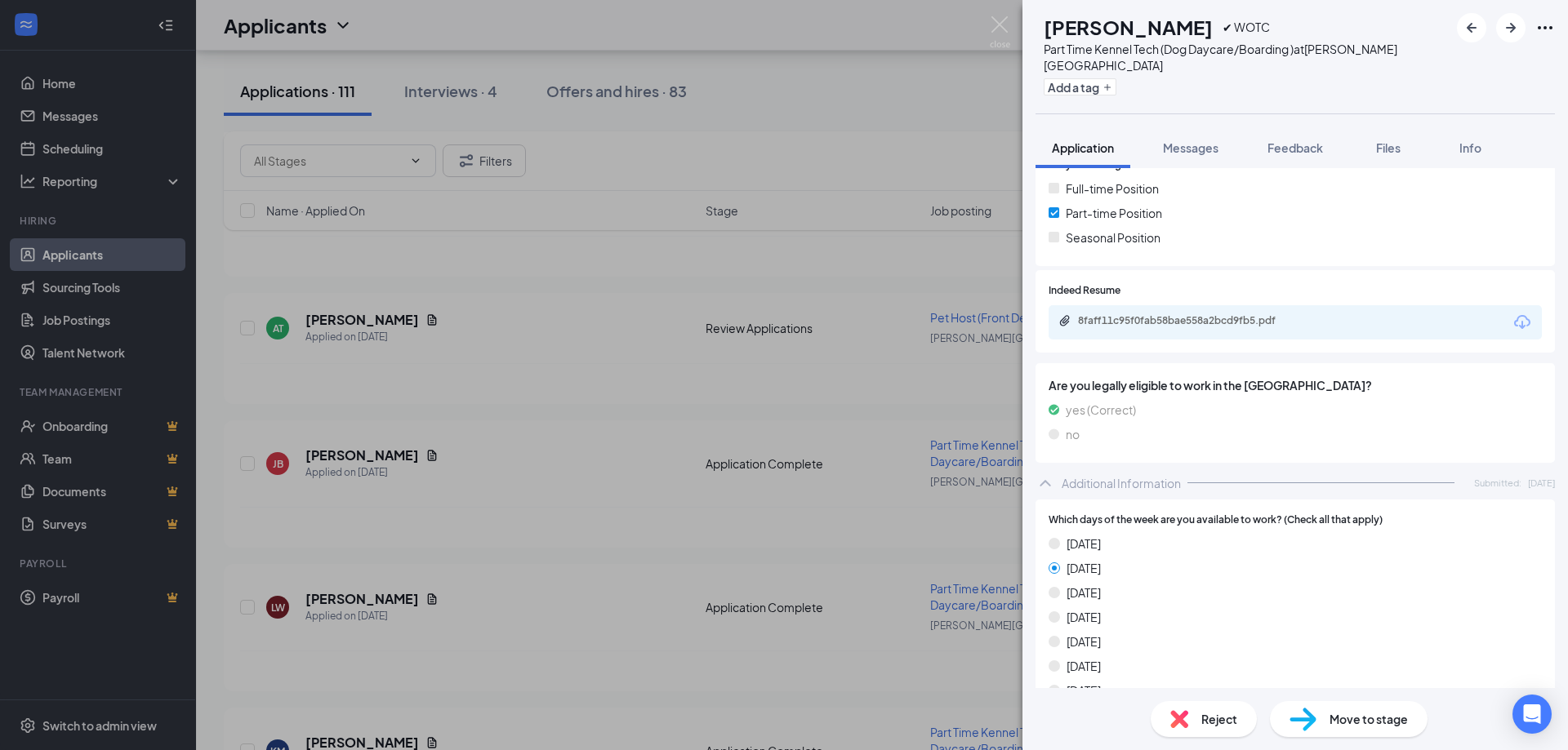
scroll to position [342, 0]
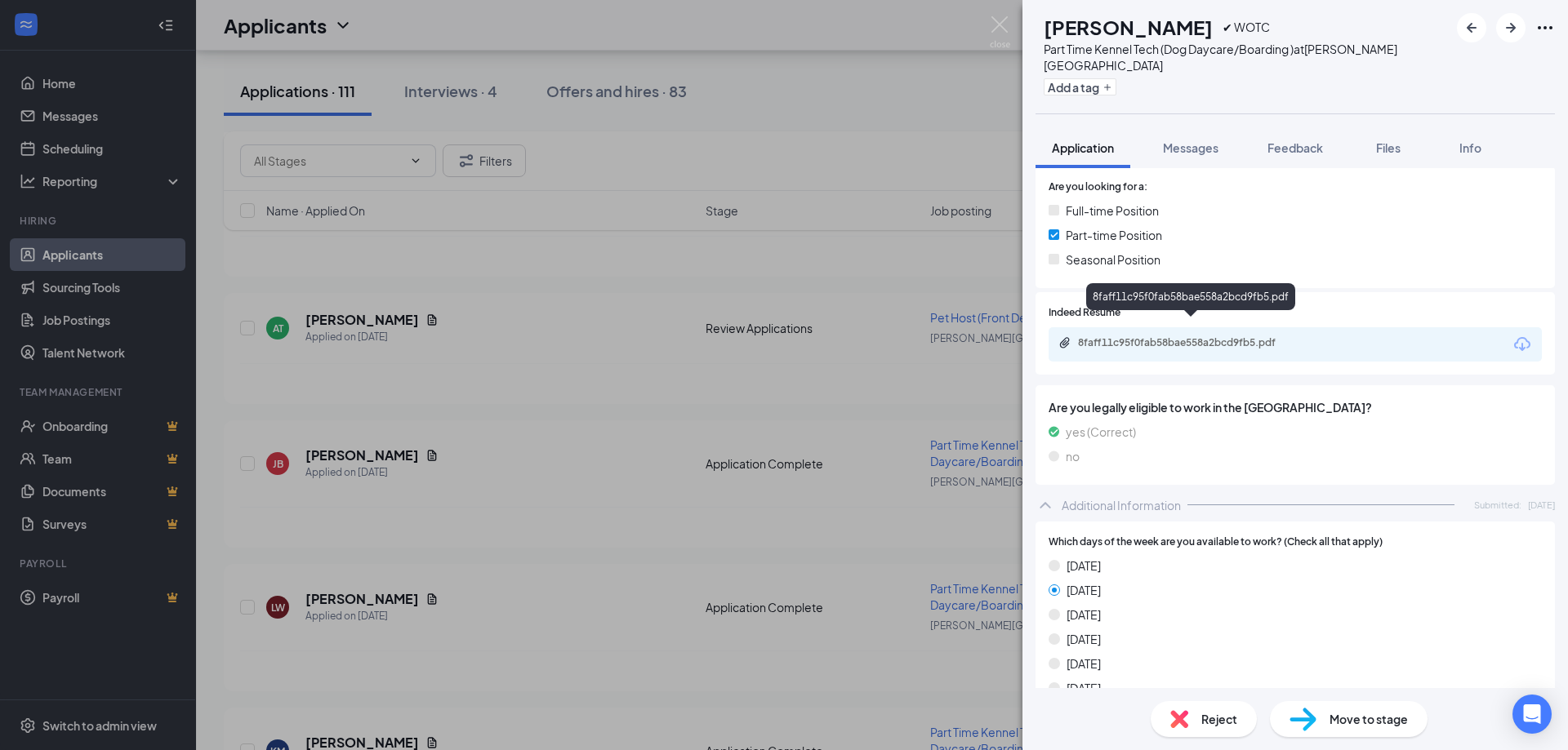
click at [1164, 336] on div "8faff11c95f0fab58bae558a2bcd9fb5.pdf" at bounding box center [1192, 342] width 229 height 13
click at [996, 25] on img at bounding box center [1000, 32] width 21 height 32
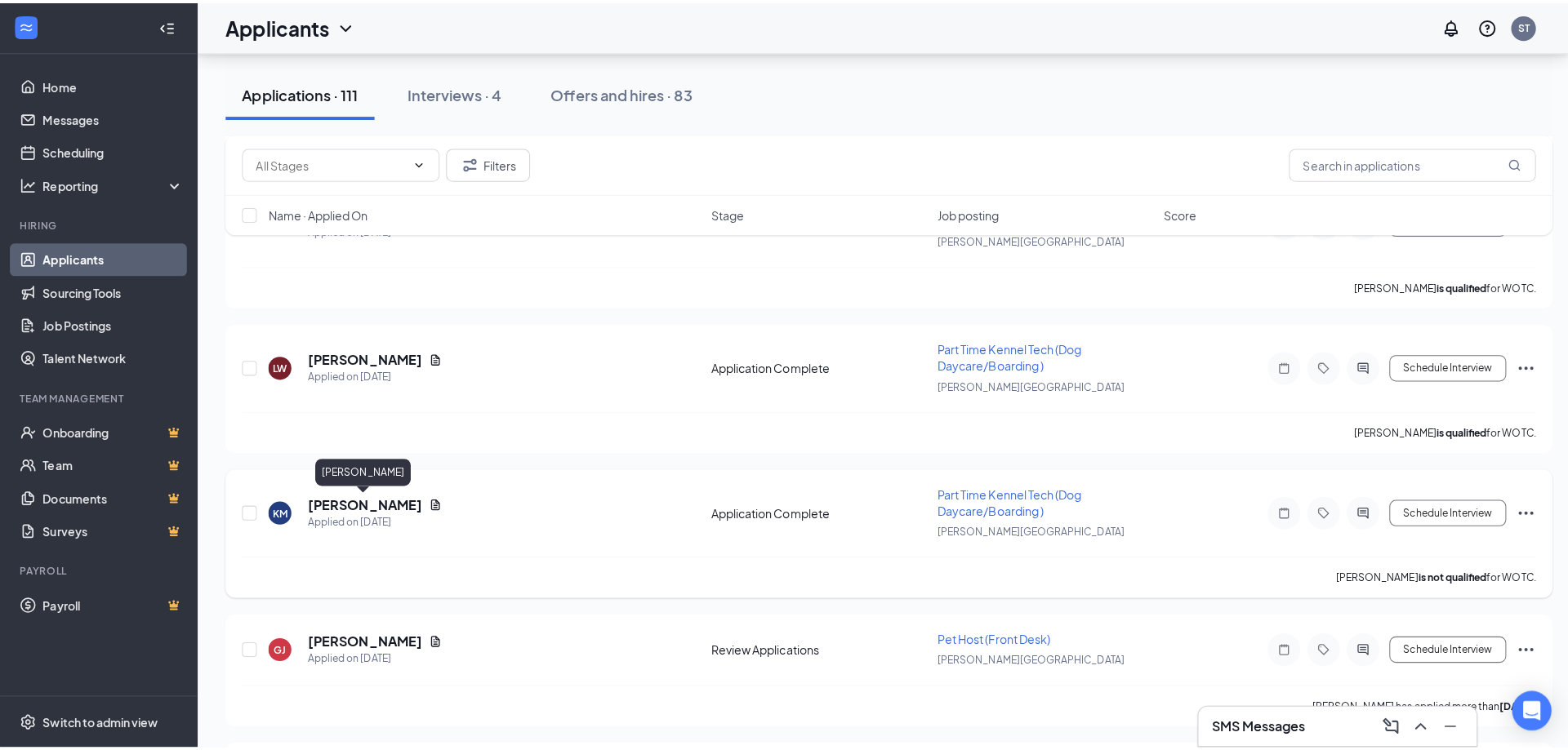
scroll to position [1306, 0]
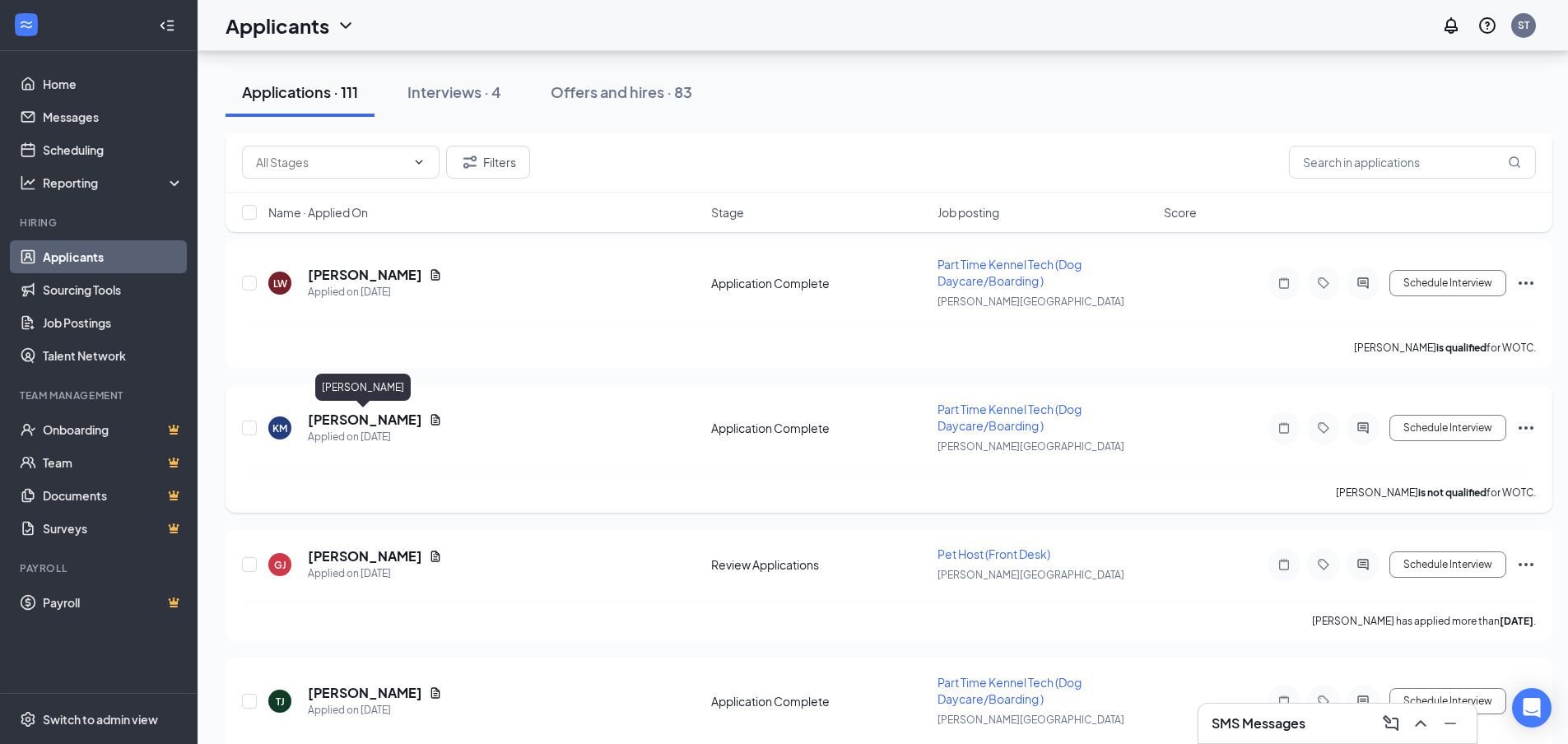
click at [380, 421] on h5 "[PERSON_NAME]" at bounding box center [365, 420] width 114 height 18
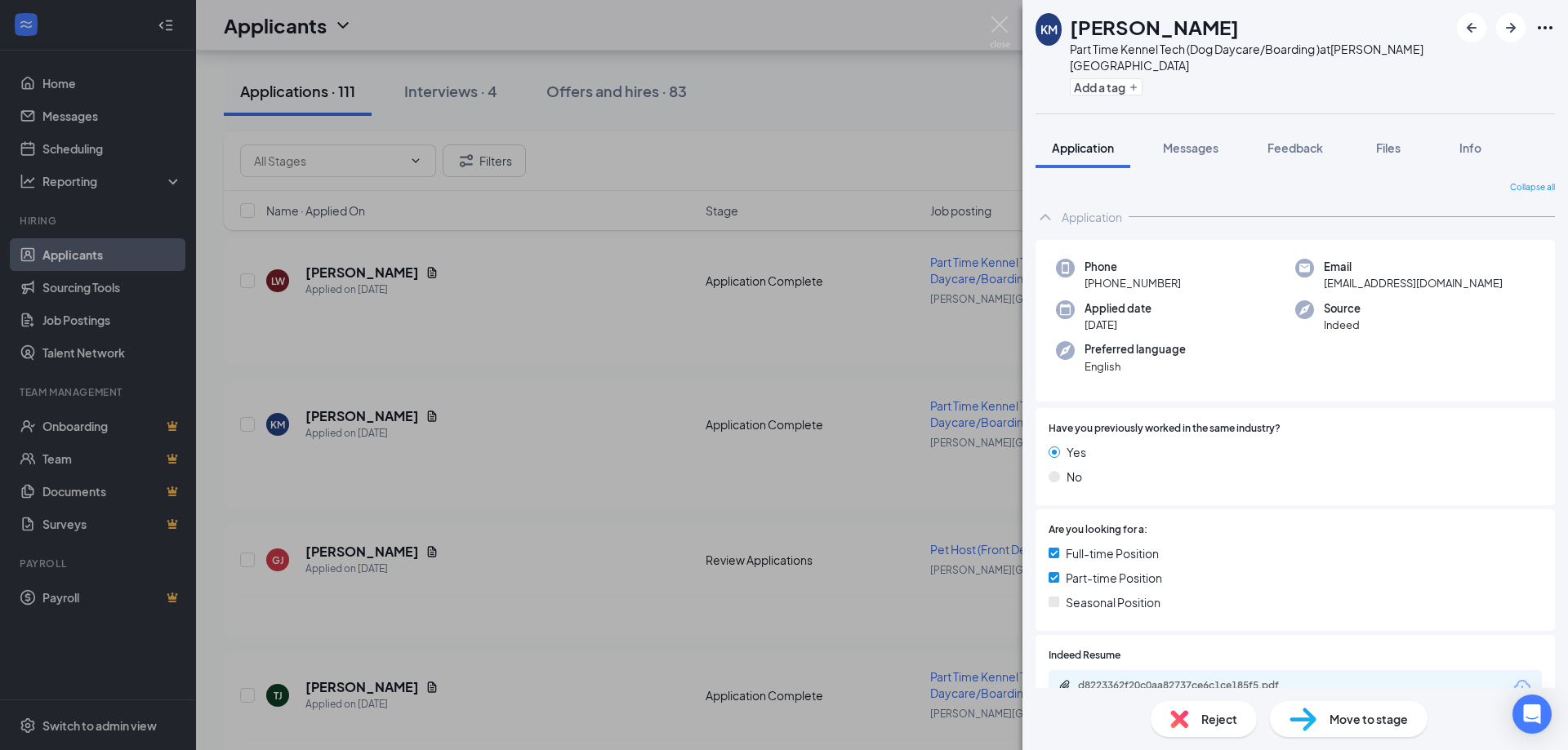
click at [1121, 651] on div "Indeed Resume d8223362f20c0aa82737ce6c1ce185f5.pdf" at bounding box center [1295, 676] width 493 height 57
click at [1119, 679] on div "d8223362f20c0aa82737ce6c1ce185f5.pdf" at bounding box center [1192, 686] width 229 height 13
